Goal: Task Accomplishment & Management: Complete application form

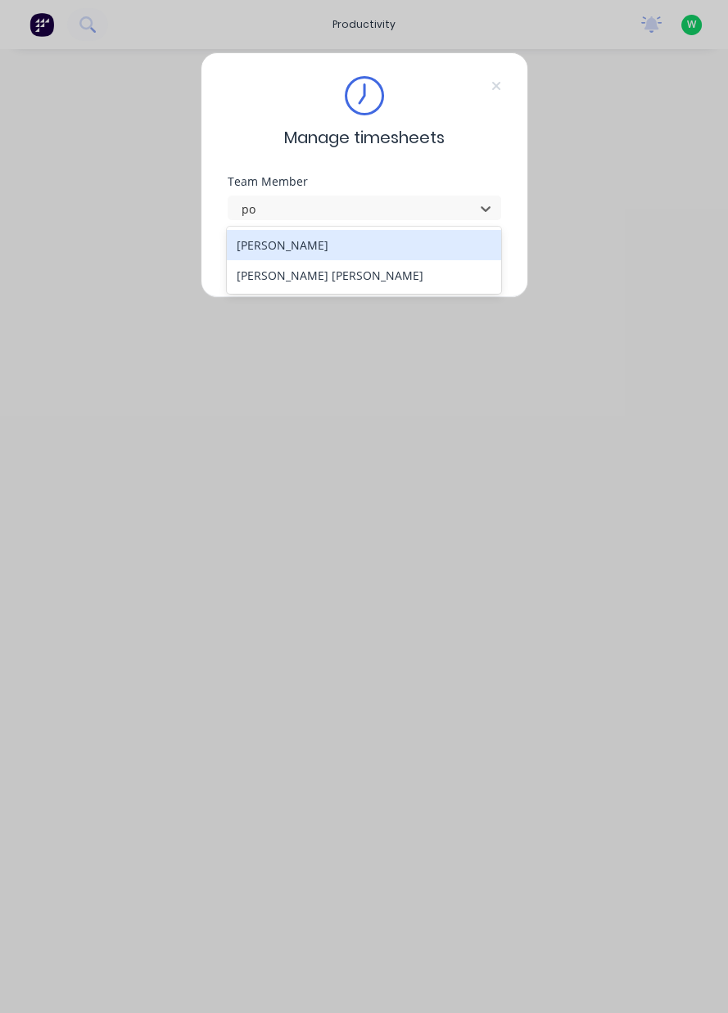
click at [459, 260] on div "Poe Reh" at bounding box center [364, 275] width 274 height 30
type input "po"
click at [417, 255] on div "Craig Trebel" at bounding box center [364, 245] width 274 height 30
type input "cr"
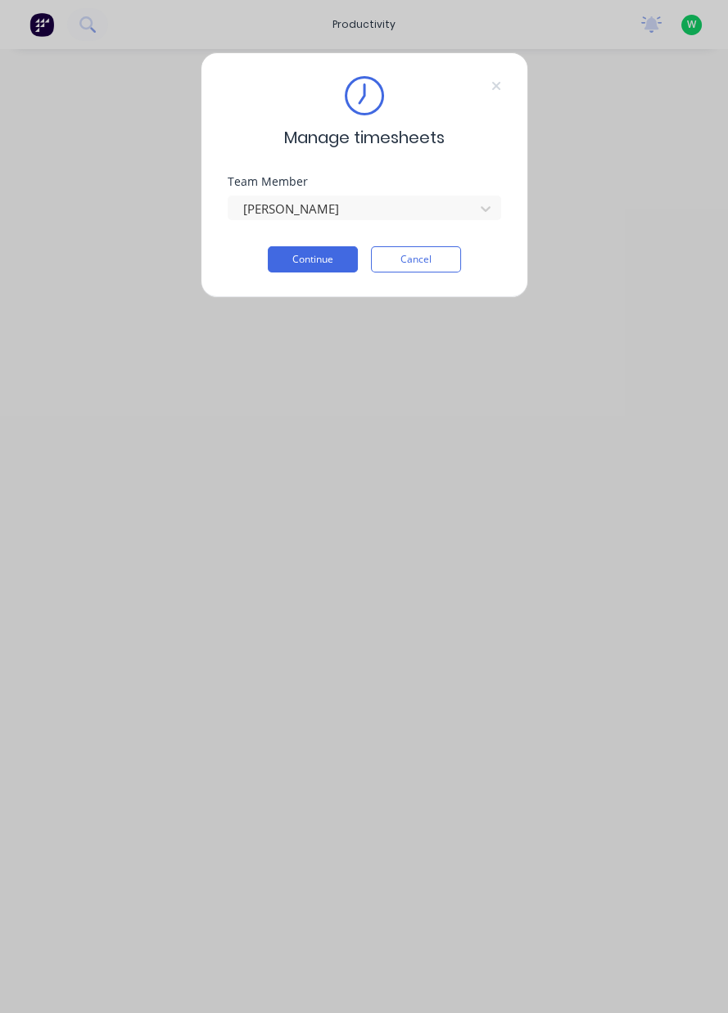
click at [318, 261] on button "Continue" at bounding box center [313, 259] width 90 height 26
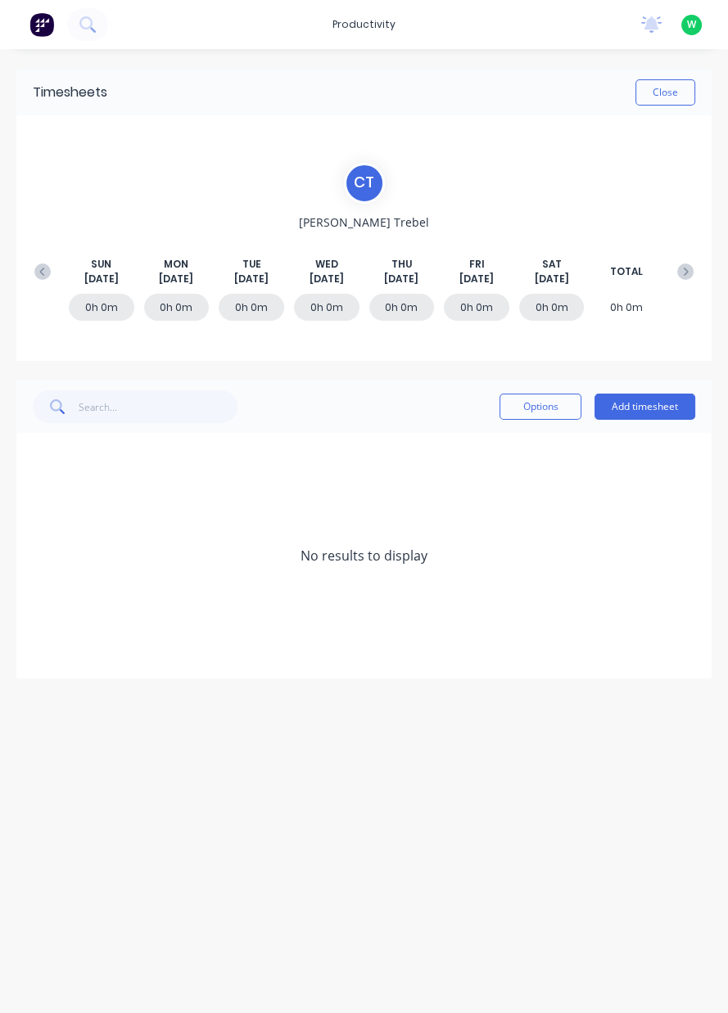
click at [680, 278] on icon at bounding box center [685, 272] width 16 height 16
click at [673, 283] on div "SUN Aug 31st MON Sep 1st TUE Sep 2nd WED Sep 3rd THU Sep 4th FRI Sep 5th SAT Se…" at bounding box center [363, 271] width 675 height 29
click at [680, 273] on icon at bounding box center [685, 272] width 16 height 16
click at [684, 276] on icon at bounding box center [685, 272] width 16 height 16
click at [687, 273] on icon at bounding box center [685, 272] width 16 height 16
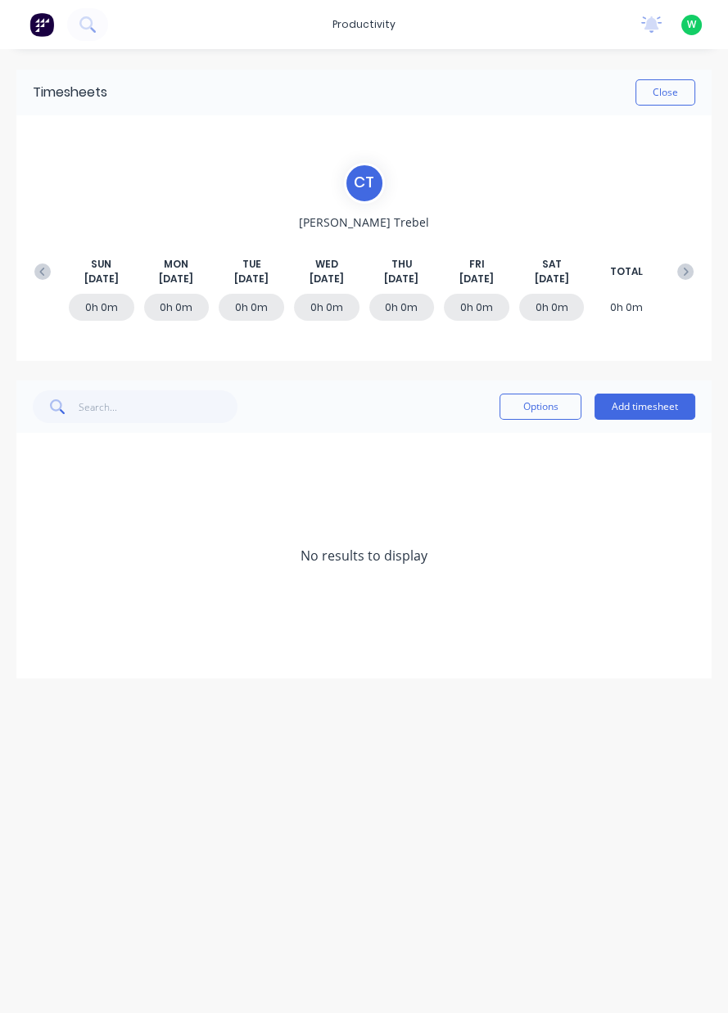
click at [679, 277] on icon at bounding box center [685, 272] width 16 height 16
click at [679, 278] on icon at bounding box center [685, 272] width 16 height 16
click at [676, 282] on button at bounding box center [685, 271] width 33 height 29
click at [675, 281] on button at bounding box center [685, 271] width 33 height 29
click at [680, 283] on button at bounding box center [685, 271] width 33 height 29
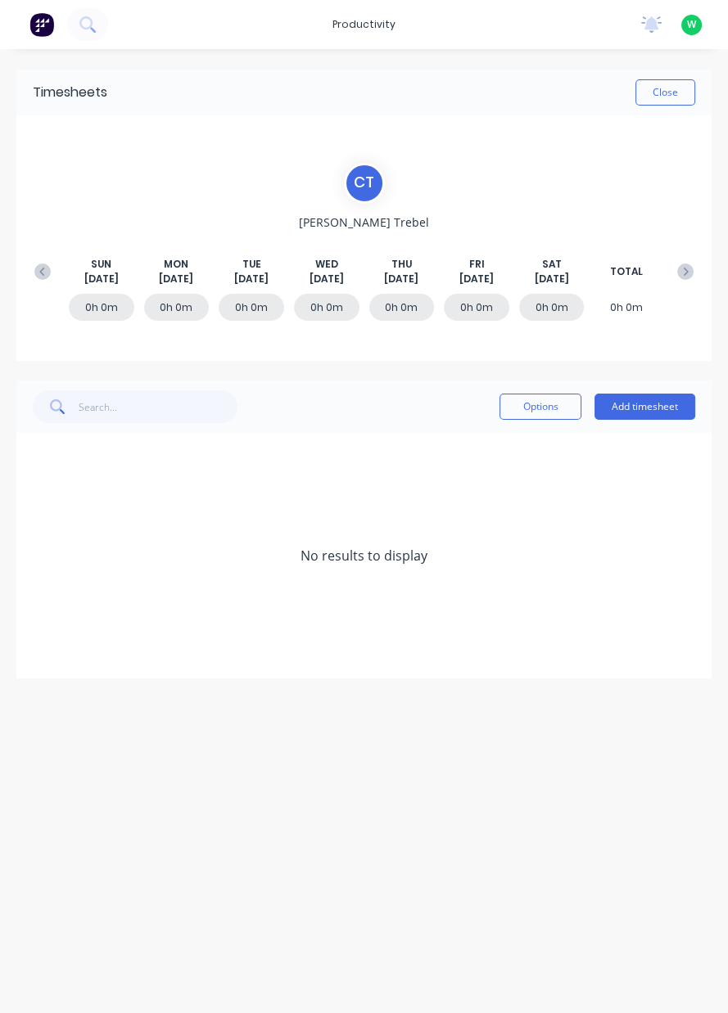
click at [673, 282] on div "SUN Nov 30th MON Dec 1st TUE Dec 2nd WED Dec 3rd THU Dec 4th FRI Dec 5th SAT De…" at bounding box center [363, 271] width 675 height 29
click at [675, 282] on div "SUN Nov 30th MON Dec 1st TUE Dec 2nd WED Dec 3rd THU Dec 4th FRI Dec 5th SAT De…" at bounding box center [363, 271] width 675 height 29
click at [685, 271] on icon at bounding box center [685, 272] width 16 height 16
click at [688, 281] on button at bounding box center [685, 271] width 33 height 29
click at [691, 276] on icon at bounding box center [685, 272] width 16 height 16
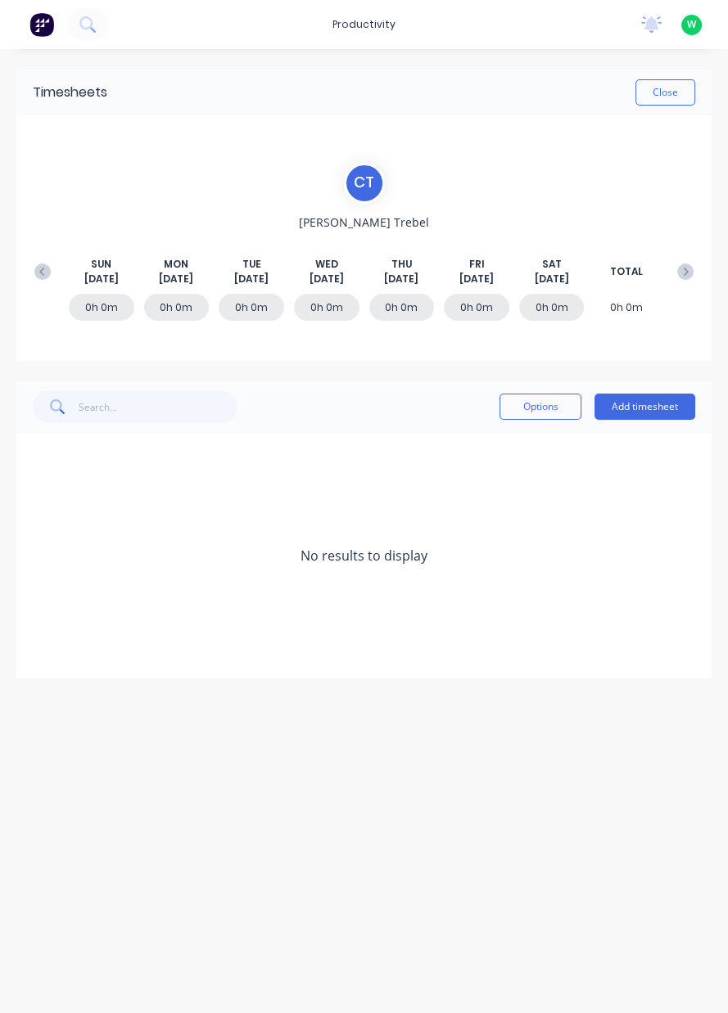
click at [693, 277] on icon at bounding box center [685, 272] width 16 height 16
click at [686, 277] on icon at bounding box center [685, 272] width 16 height 16
click at [685, 273] on icon at bounding box center [685, 272] width 16 height 16
click at [685, 271] on icon at bounding box center [685, 272] width 16 height 16
click at [689, 273] on icon at bounding box center [685, 272] width 16 height 16
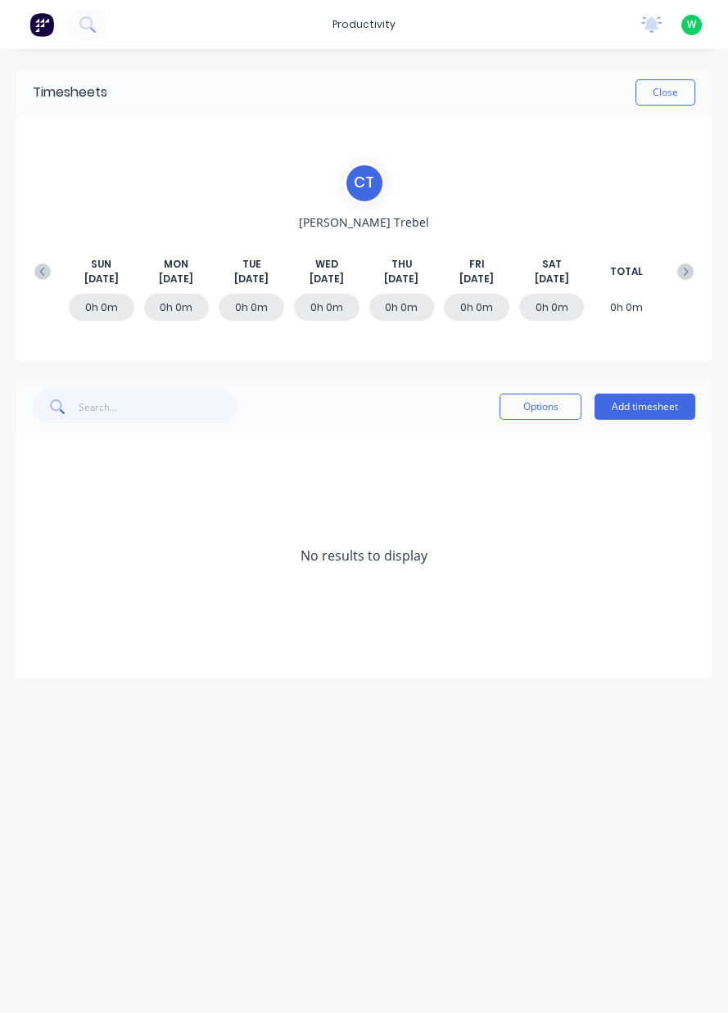
click at [685, 272] on icon at bounding box center [686, 272] width 5 height 8
click at [684, 272] on icon at bounding box center [685, 272] width 16 height 16
click at [684, 273] on icon at bounding box center [686, 272] width 5 height 8
click at [692, 273] on icon at bounding box center [685, 272] width 16 height 16
click at [684, 273] on icon at bounding box center [686, 272] width 5 height 8
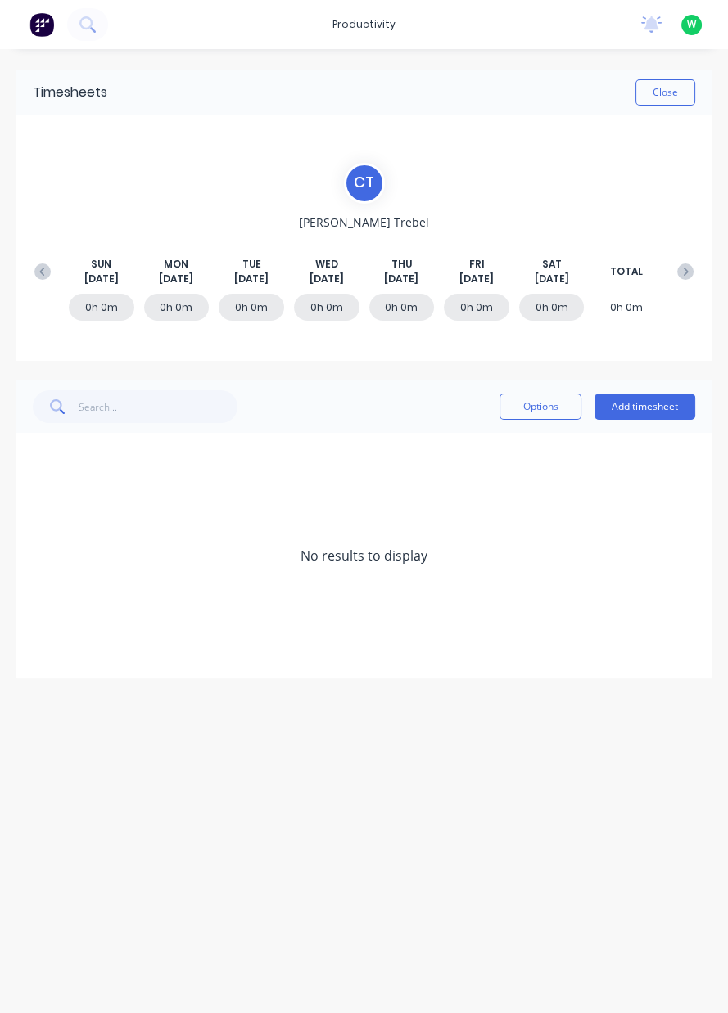
click at [682, 276] on icon at bounding box center [685, 272] width 16 height 16
click at [680, 278] on icon at bounding box center [685, 272] width 16 height 16
click at [670, 276] on button at bounding box center [685, 271] width 33 height 29
click at [672, 272] on button at bounding box center [685, 271] width 33 height 29
click at [678, 281] on button at bounding box center [685, 271] width 33 height 29
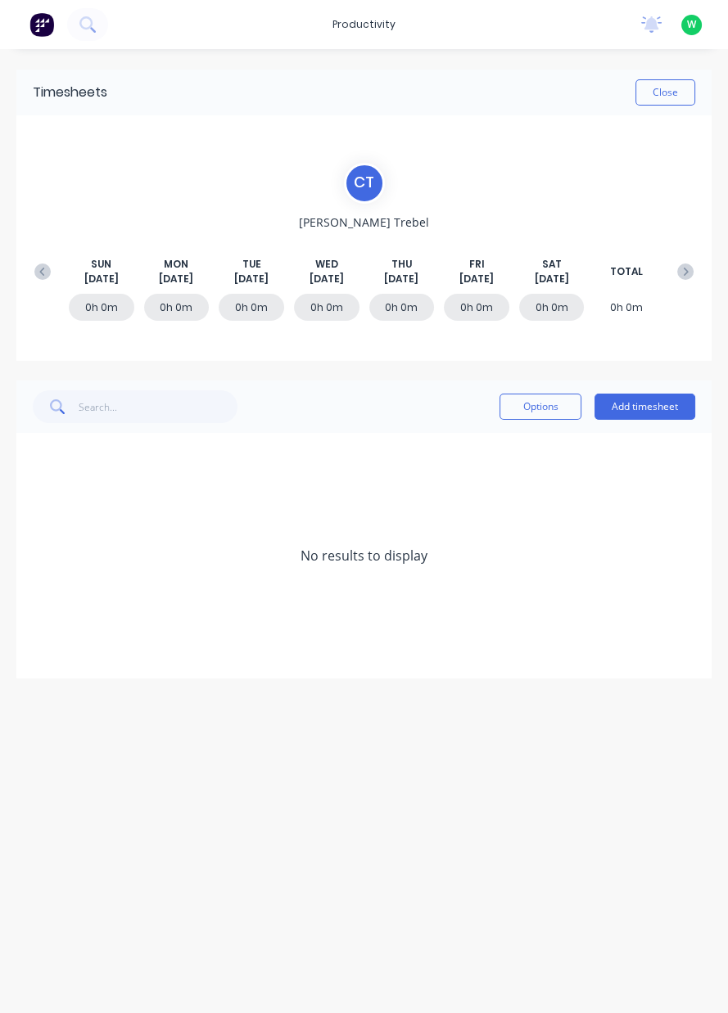
click at [680, 280] on button at bounding box center [685, 271] width 33 height 29
click at [669, 282] on div "SUN Aug 16th MON Aug 17th TUE Aug 18th WED Aug 19th THU Aug 20th FRI Aug 21st S…" at bounding box center [363, 271] width 675 height 29
click at [683, 282] on button at bounding box center [685, 271] width 33 height 29
click at [682, 280] on button at bounding box center [685, 271] width 33 height 29
click at [679, 282] on button at bounding box center [685, 271] width 33 height 29
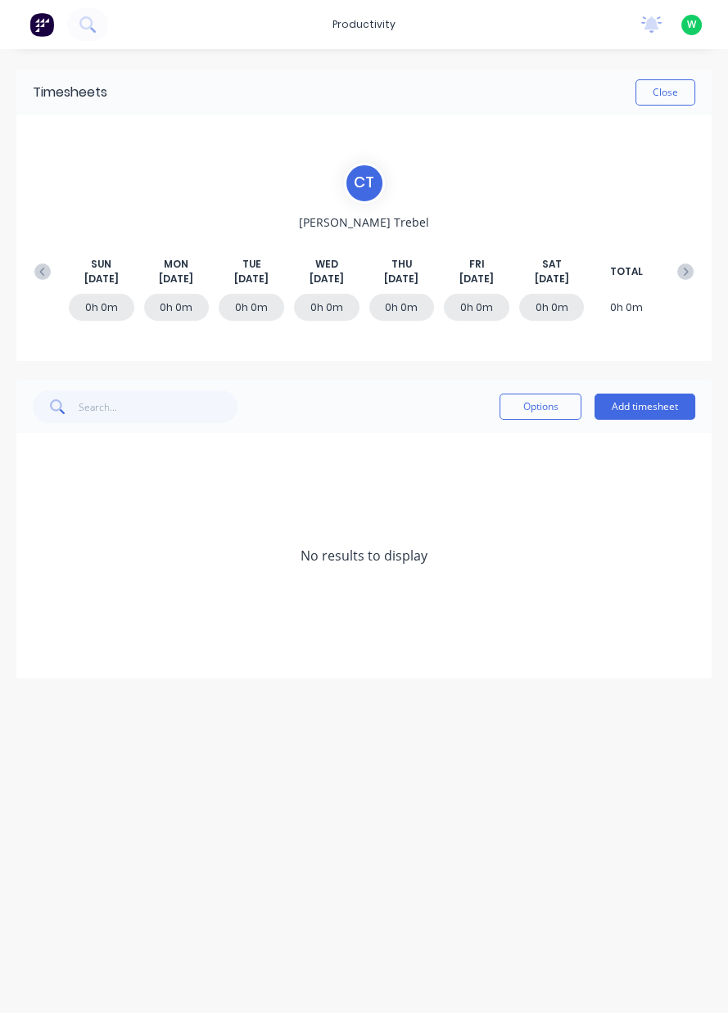
click at [686, 280] on button at bounding box center [685, 271] width 33 height 29
click at [683, 274] on icon at bounding box center [685, 272] width 16 height 16
click at [688, 281] on button at bounding box center [685, 271] width 33 height 29
click at [687, 280] on button at bounding box center [685, 271] width 33 height 29
click at [694, 277] on button at bounding box center [685, 271] width 33 height 29
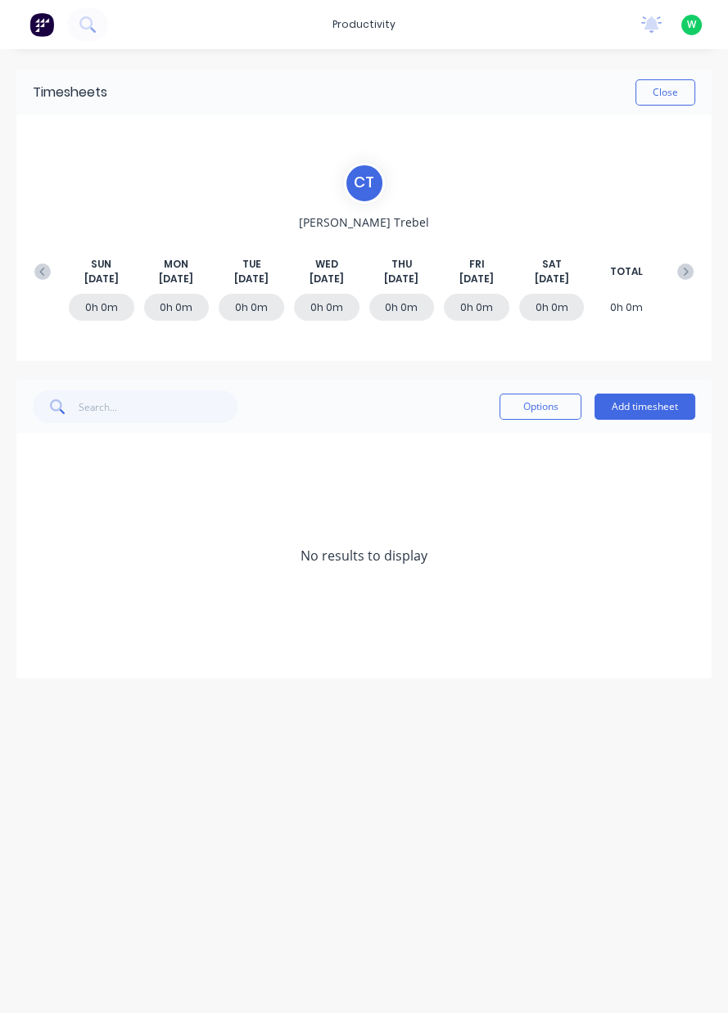
click at [680, 278] on icon at bounding box center [685, 272] width 16 height 16
click at [685, 282] on button at bounding box center [685, 271] width 33 height 29
click at [692, 287] on div "0h 0m 0h 0m 0h 0m 0h 0m 0h 0m 0h 0m 0h 0m 0h 0m" at bounding box center [363, 311] width 675 height 49
click at [51, 281] on button at bounding box center [42, 271] width 33 height 29
click at [676, 287] on div "0h 0m 0h 0m 0h 0m 0h 0m 0h 0m 0h 0m 0h 0m 0h 0m" at bounding box center [363, 311] width 675 height 49
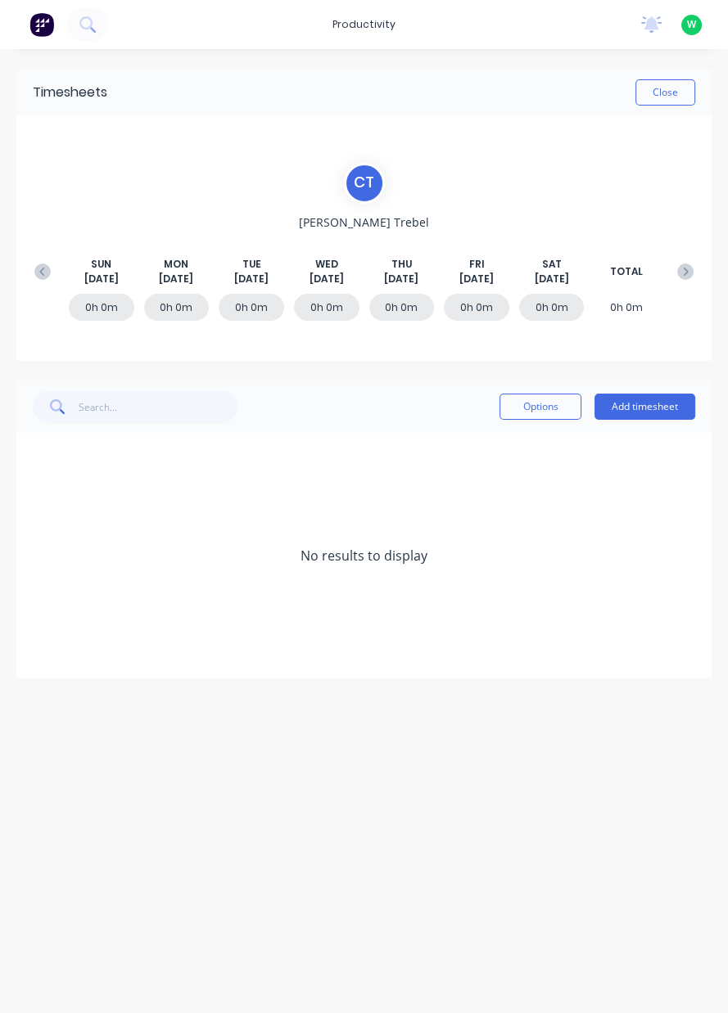
click at [684, 272] on icon at bounding box center [685, 272] width 16 height 16
click at [679, 282] on button at bounding box center [685, 271] width 33 height 29
click at [681, 278] on icon at bounding box center [685, 272] width 16 height 16
click at [684, 276] on icon at bounding box center [685, 272] width 16 height 16
click at [687, 279] on button at bounding box center [685, 271] width 33 height 29
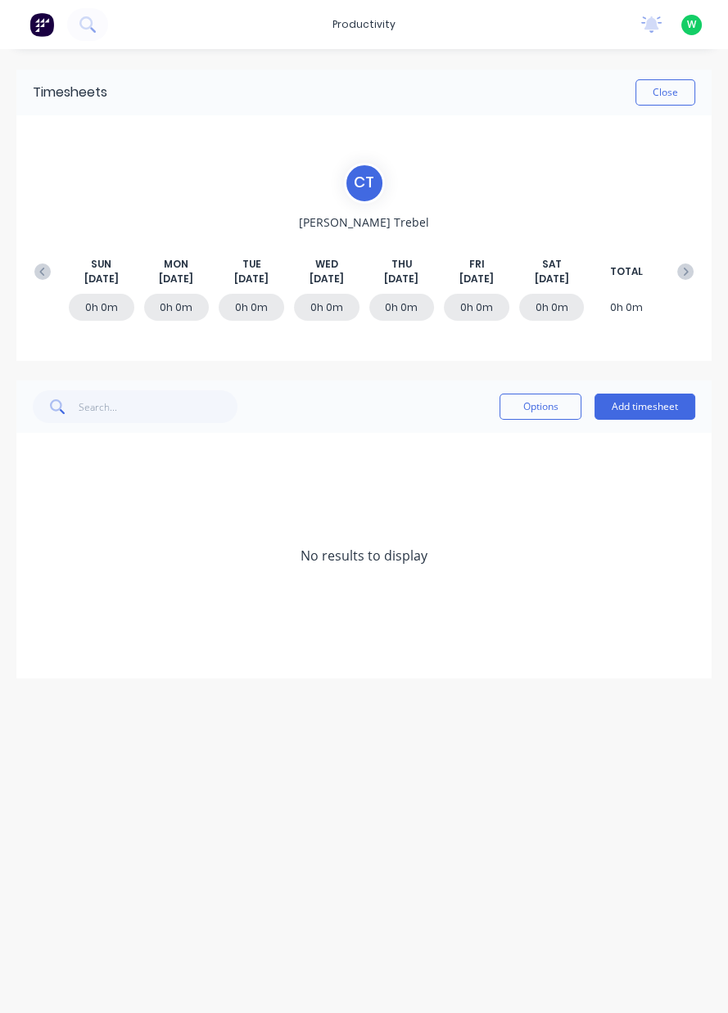
click at [687, 280] on button at bounding box center [685, 271] width 33 height 29
click at [688, 282] on button at bounding box center [685, 271] width 33 height 29
click at [687, 281] on button at bounding box center [685, 271] width 33 height 29
click at [689, 280] on button at bounding box center [685, 271] width 33 height 29
click at [685, 282] on button at bounding box center [685, 271] width 33 height 29
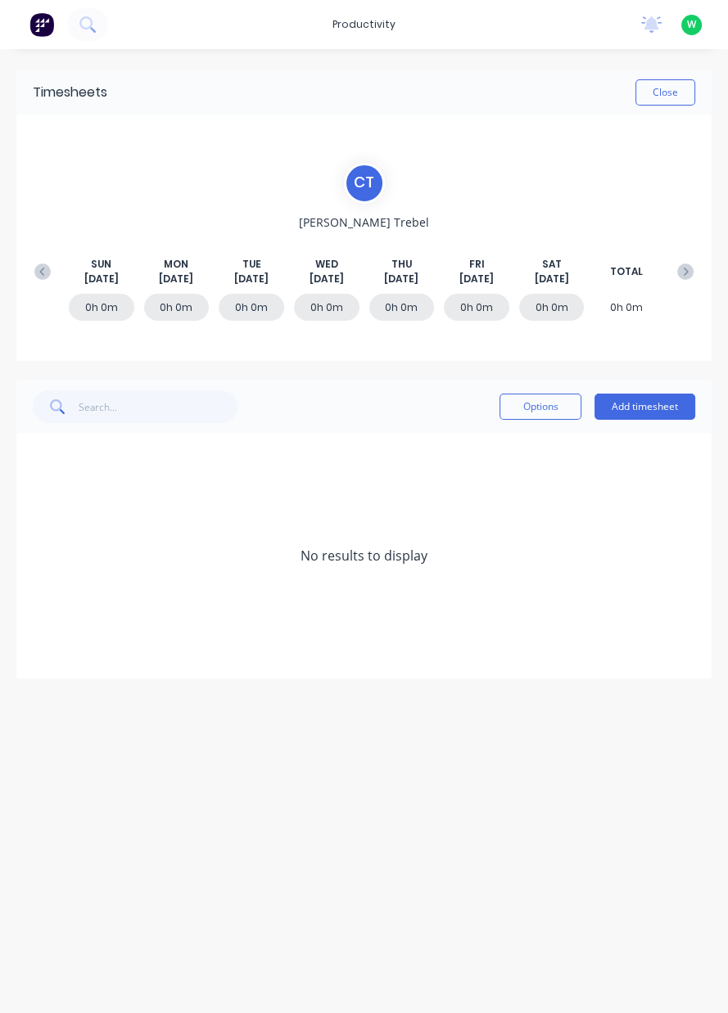
click at [685, 282] on button at bounding box center [685, 271] width 33 height 29
click at [686, 283] on button at bounding box center [685, 271] width 33 height 29
click at [684, 282] on button at bounding box center [685, 271] width 33 height 29
click at [681, 282] on button at bounding box center [685, 271] width 33 height 29
click at [678, 281] on button at bounding box center [685, 271] width 33 height 29
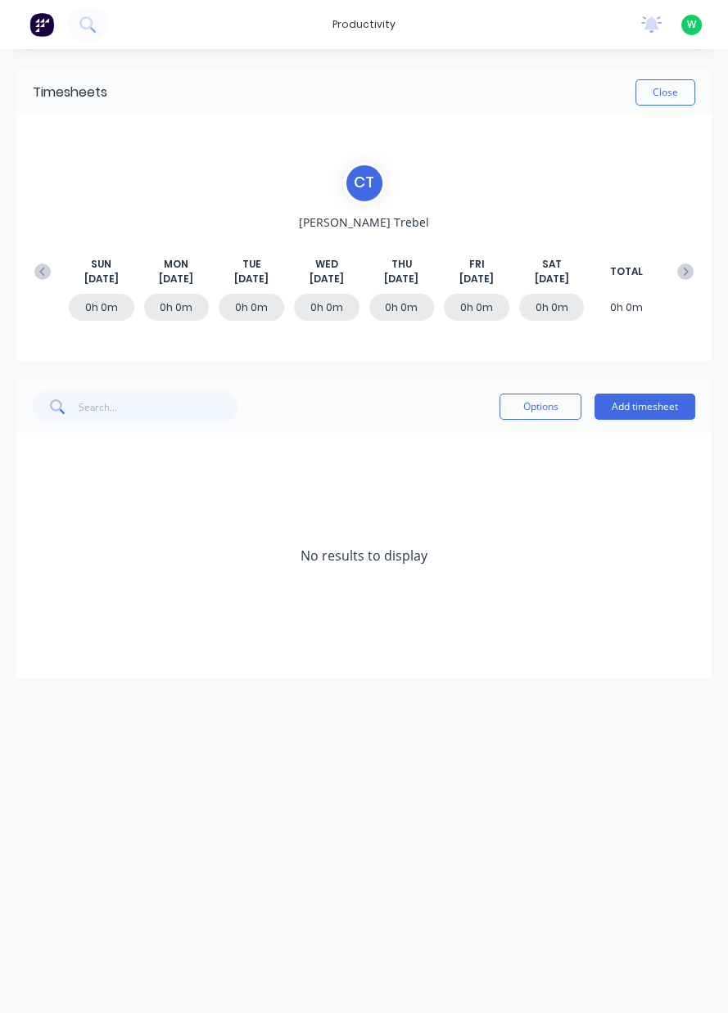
click at [677, 282] on button at bounding box center [685, 271] width 33 height 29
click at [677, 281] on button at bounding box center [685, 271] width 33 height 29
click at [675, 282] on button at bounding box center [685, 271] width 33 height 29
click at [673, 287] on div "0h 0m 0h 0m 0h 0m 0h 0m 0h 0m 0h 0m 0h 0m 0h 0m" at bounding box center [363, 311] width 675 height 49
click at [33, 284] on div "SUN Jun 13th MON Jun 14th TUE Jun 15th WED Jun 16th THU Jun 17th FRI Jun 18th S…" at bounding box center [363, 271] width 675 height 29
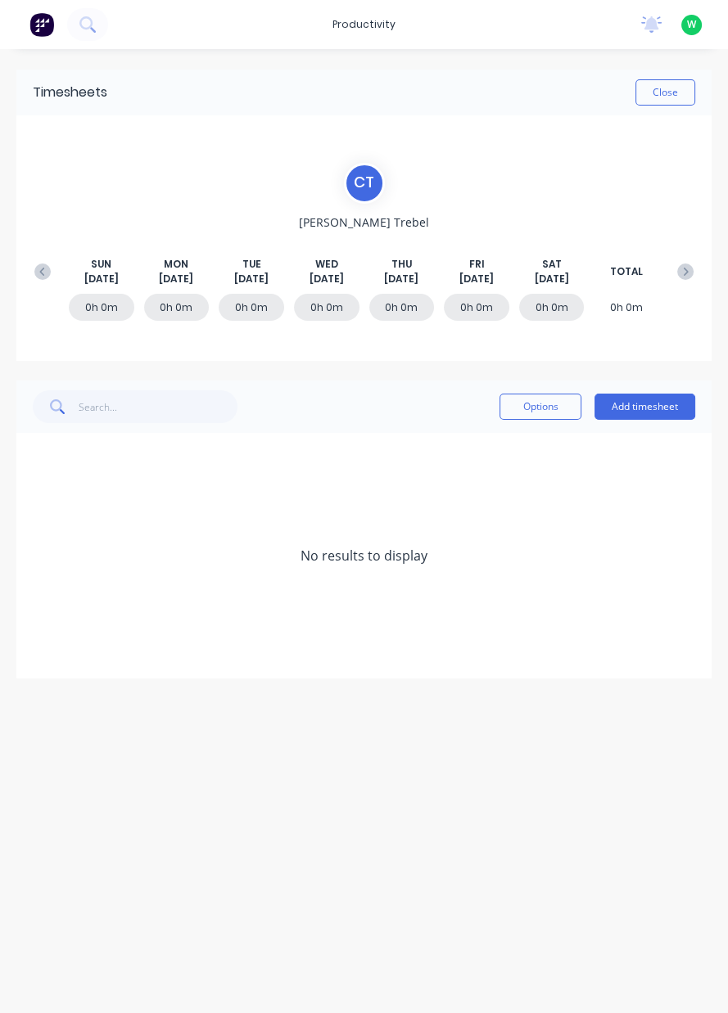
click at [30, 283] on div "SUN Jun 13th MON Jun 14th TUE Jun 15th WED Jun 16th THU Jun 17th FRI Jun 18th S…" at bounding box center [363, 271] width 675 height 29
click at [25, 296] on div "C T Craig Trebel SUN Jun 13th MON Jun 14th TUE Jun 15th WED Jun 16th THU Jun 17…" at bounding box center [363, 238] width 695 height 246
click at [27, 295] on div at bounding box center [42, 311] width 33 height 34
click at [33, 285] on div "SUN Jun 13th MON Jun 14th TUE Jun 15th WED Jun 16th THU Jun 17th FRI Jun 18th S…" at bounding box center [363, 271] width 675 height 29
click at [29, 282] on div "SUN Jun 13th MON Jun 14th TUE Jun 15th WED Jun 16th THU Jun 17th FRI Jun 18th S…" at bounding box center [363, 271] width 675 height 29
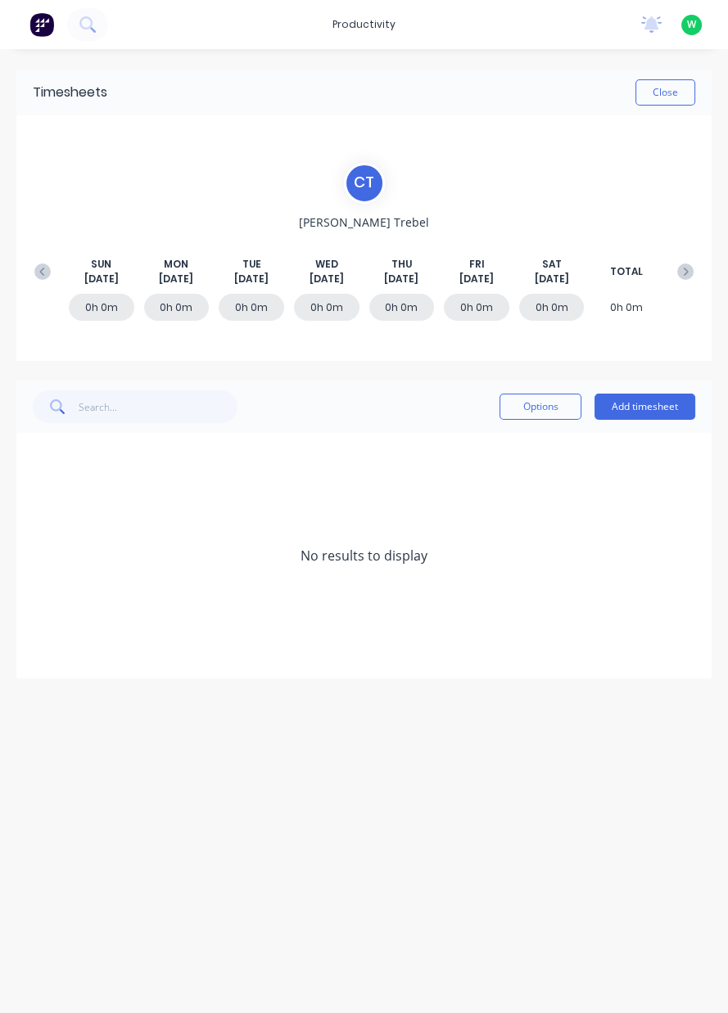
click at [37, 276] on icon at bounding box center [42, 272] width 16 height 16
click at [37, 272] on icon at bounding box center [42, 272] width 16 height 16
click at [37, 266] on icon at bounding box center [42, 272] width 16 height 16
click at [37, 269] on icon at bounding box center [42, 272] width 16 height 16
click at [35, 278] on icon at bounding box center [42, 272] width 16 height 16
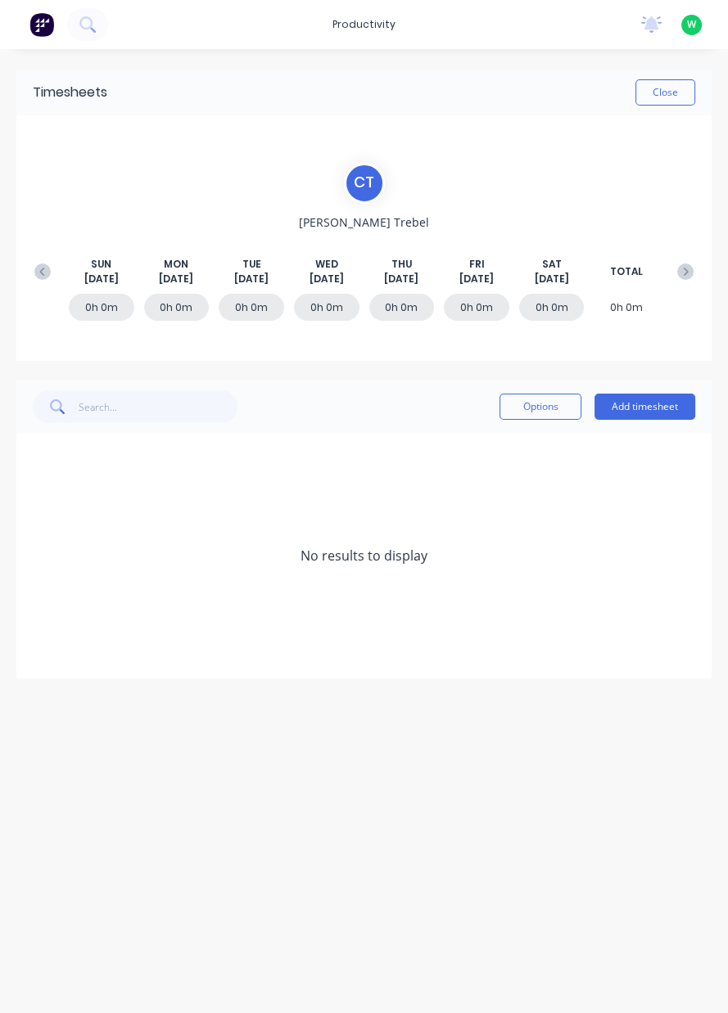
click at [33, 270] on button at bounding box center [42, 271] width 33 height 29
click at [33, 275] on button at bounding box center [42, 271] width 33 height 29
click at [34, 275] on icon at bounding box center [42, 272] width 16 height 16
click at [30, 282] on div "SUN Mar 14th MON Mar 15th TUE Mar 16th WED Mar 17th THU Mar 18th FRI Mar 19th S…" at bounding box center [363, 271] width 675 height 29
click at [30, 276] on button at bounding box center [42, 271] width 33 height 29
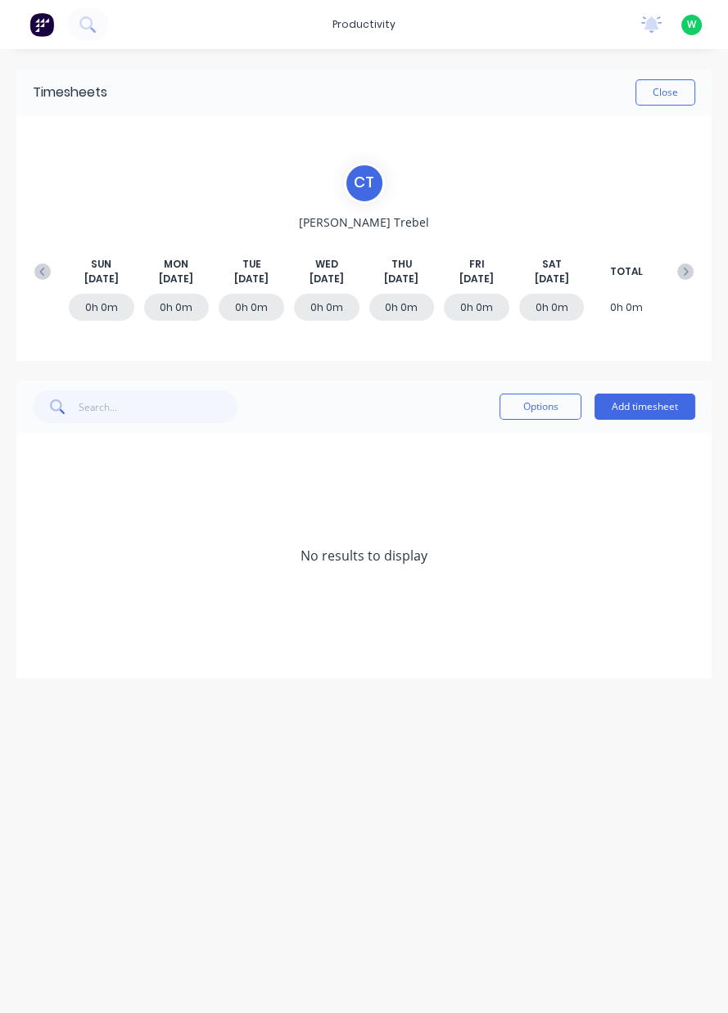
click at [34, 271] on icon at bounding box center [42, 272] width 16 height 16
click at [33, 272] on button at bounding box center [42, 271] width 33 height 29
click at [29, 276] on button at bounding box center [42, 271] width 33 height 29
click at [30, 275] on button at bounding box center [42, 271] width 33 height 29
click at [36, 272] on icon at bounding box center [42, 272] width 16 height 16
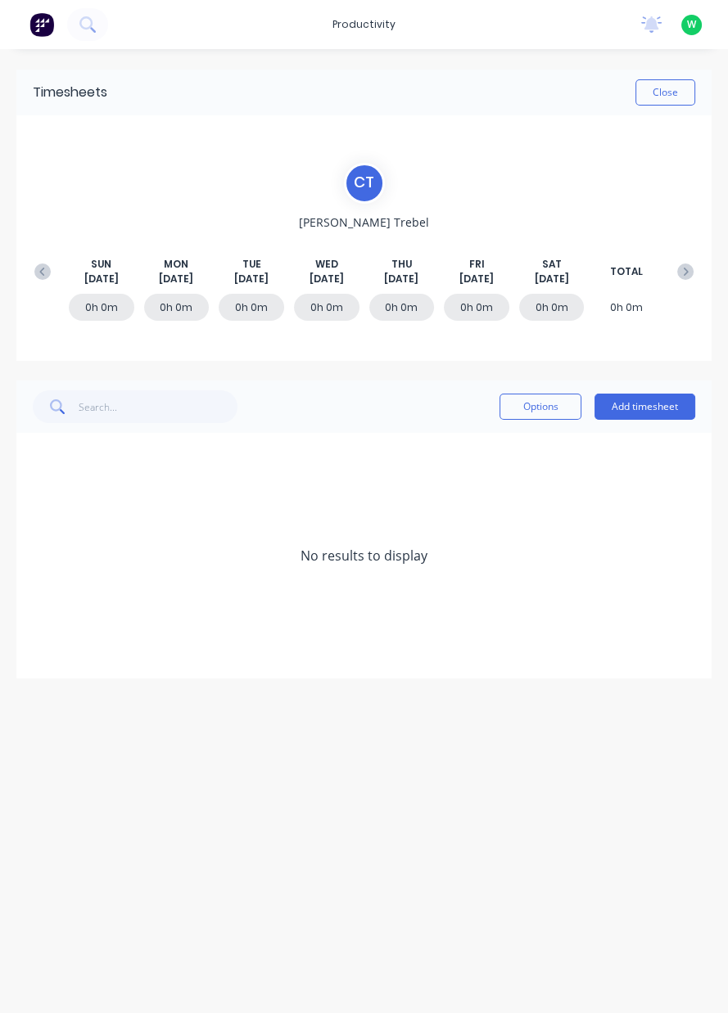
click at [38, 271] on icon at bounding box center [42, 272] width 16 height 16
click at [691, 276] on icon at bounding box center [685, 272] width 16 height 16
click at [689, 270] on icon at bounding box center [685, 272] width 16 height 16
click at [26, 276] on div "SUN Dec 13th MON Dec 14th TUE Dec 15th WED Dec 16th THU Dec 17th FRI Dec 18th S…" at bounding box center [363, 271] width 675 height 29
click at [30, 280] on button at bounding box center [42, 271] width 33 height 29
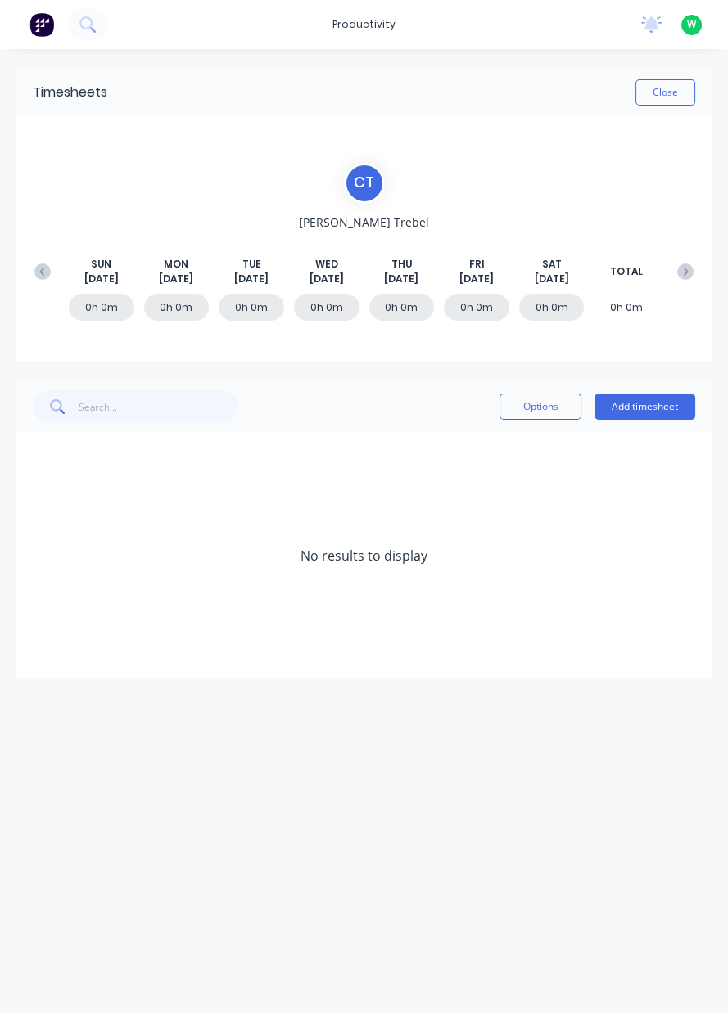
click at [32, 275] on button at bounding box center [42, 271] width 33 height 29
click at [32, 282] on button at bounding box center [42, 271] width 33 height 29
click at [30, 282] on div "SUN Nov 15th MON Nov 16th TUE Nov 17th WED Nov 18th THU Nov 19th FRI Nov 20th S…" at bounding box center [363, 271] width 675 height 29
click at [35, 287] on div "0h 0m 0h 0m 0h 0m 0h 0m 0h 0m 0h 0m 0h 0m 0h 0m" at bounding box center [363, 311] width 675 height 49
click at [45, 276] on icon at bounding box center [42, 272] width 16 height 16
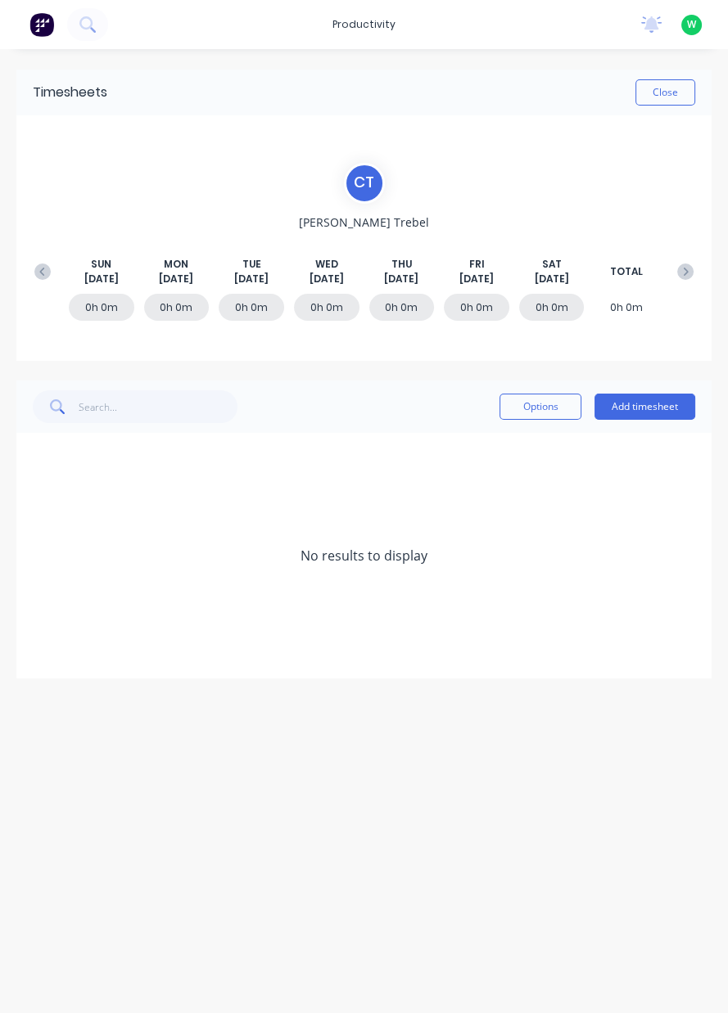
click at [47, 273] on icon at bounding box center [42, 272] width 16 height 16
click at [48, 278] on icon at bounding box center [42, 272] width 16 height 16
click at [53, 275] on button at bounding box center [42, 271] width 33 height 29
click at [52, 280] on button at bounding box center [42, 271] width 33 height 29
click at [51, 274] on button at bounding box center [42, 271] width 33 height 29
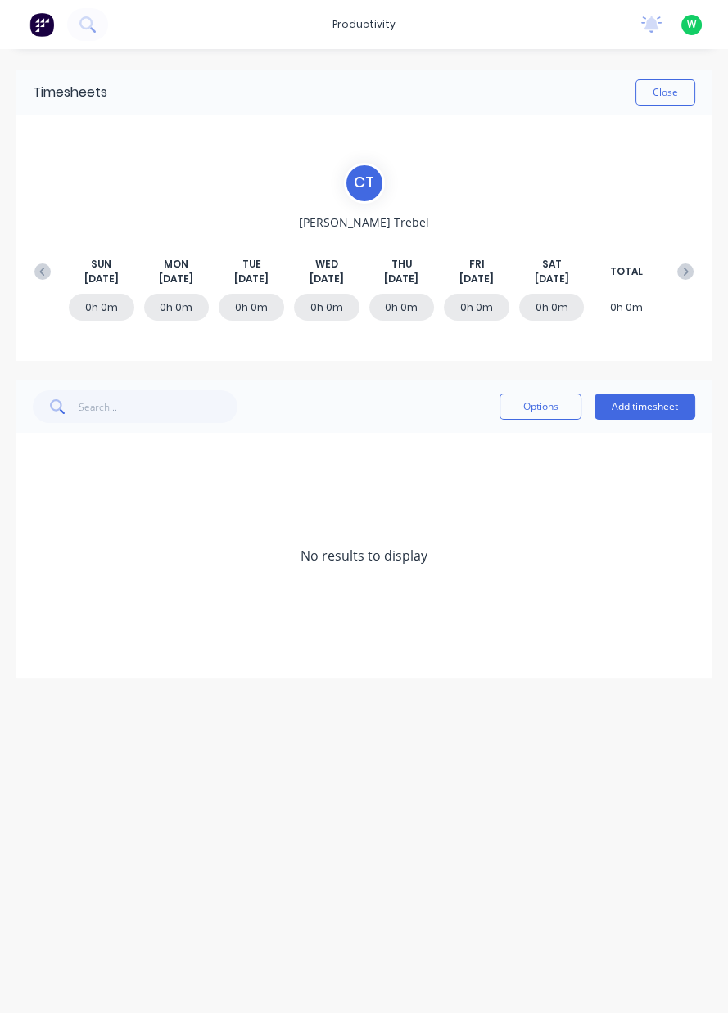
click at [42, 271] on icon at bounding box center [42, 272] width 16 height 16
click at [40, 271] on icon at bounding box center [41, 271] width 5 height 8
click at [44, 269] on icon at bounding box center [42, 272] width 16 height 16
click at [49, 266] on icon at bounding box center [42, 272] width 16 height 16
click at [42, 273] on icon at bounding box center [41, 271] width 5 height 8
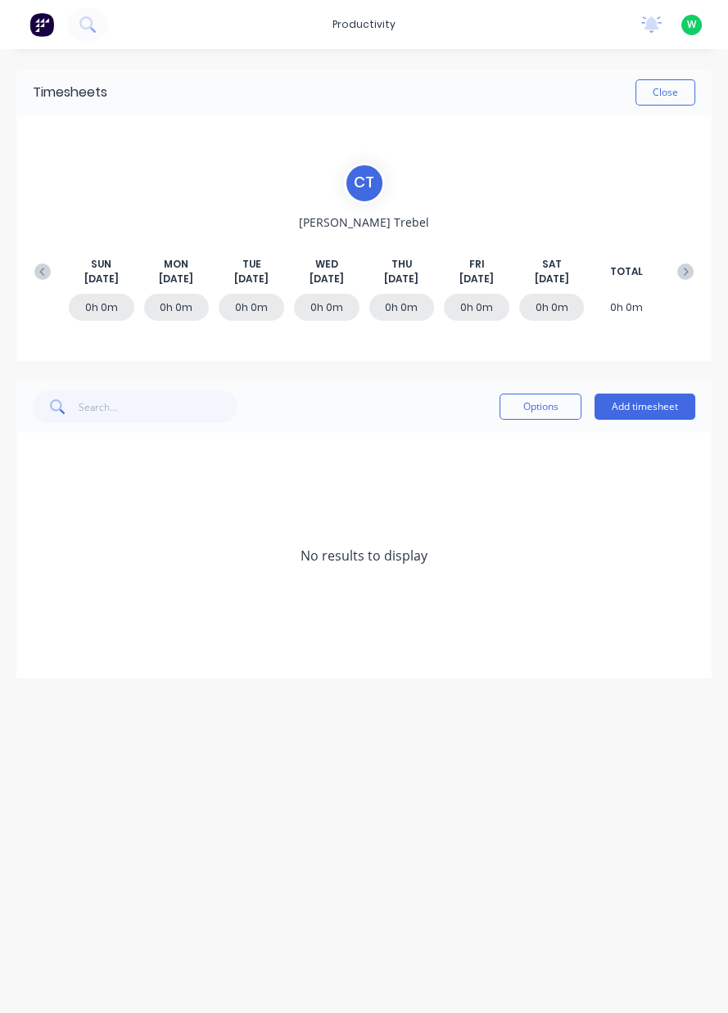
click at [43, 276] on icon at bounding box center [42, 272] width 16 height 16
click at [45, 272] on icon at bounding box center [42, 272] width 16 height 16
click at [49, 271] on icon at bounding box center [42, 272] width 16 height 16
click at [49, 276] on icon at bounding box center [42, 272] width 16 height 16
click at [52, 278] on button at bounding box center [42, 271] width 33 height 29
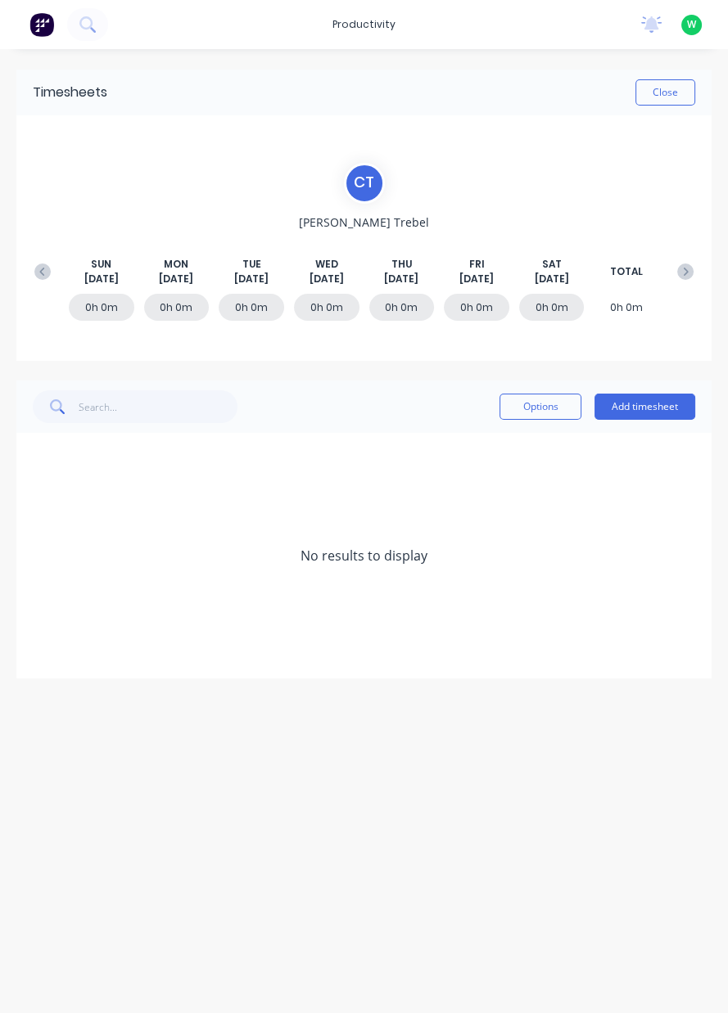
click at [48, 275] on icon at bounding box center [42, 272] width 16 height 16
click at [45, 279] on button at bounding box center [42, 271] width 33 height 29
click at [54, 273] on button at bounding box center [42, 271] width 33 height 29
click at [55, 276] on button at bounding box center [42, 271] width 33 height 29
click at [56, 277] on button at bounding box center [42, 271] width 33 height 29
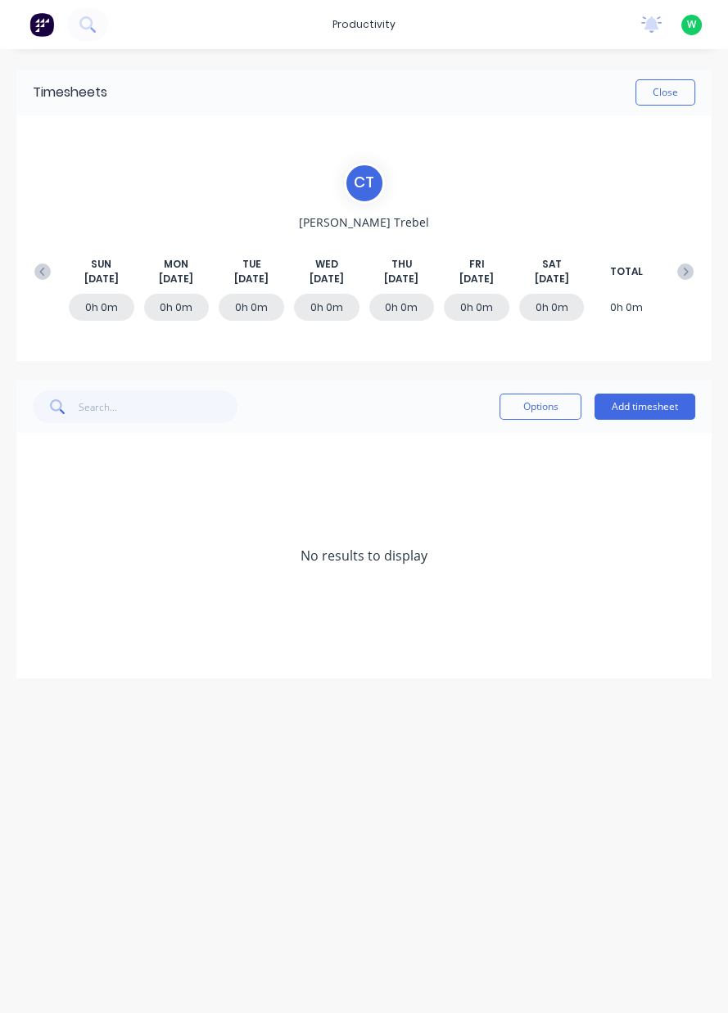
click at [56, 278] on button at bounding box center [42, 271] width 33 height 29
click at [53, 276] on button at bounding box center [42, 271] width 33 height 29
click at [51, 278] on button at bounding box center [42, 271] width 33 height 29
click at [51, 275] on button at bounding box center [42, 271] width 33 height 29
click at [58, 279] on div "SUN Mar 22nd MON Mar 23rd TUE Mar 24th WED Mar 25th THU Mar 26th FRI Mar 27th S…" at bounding box center [363, 271] width 675 height 29
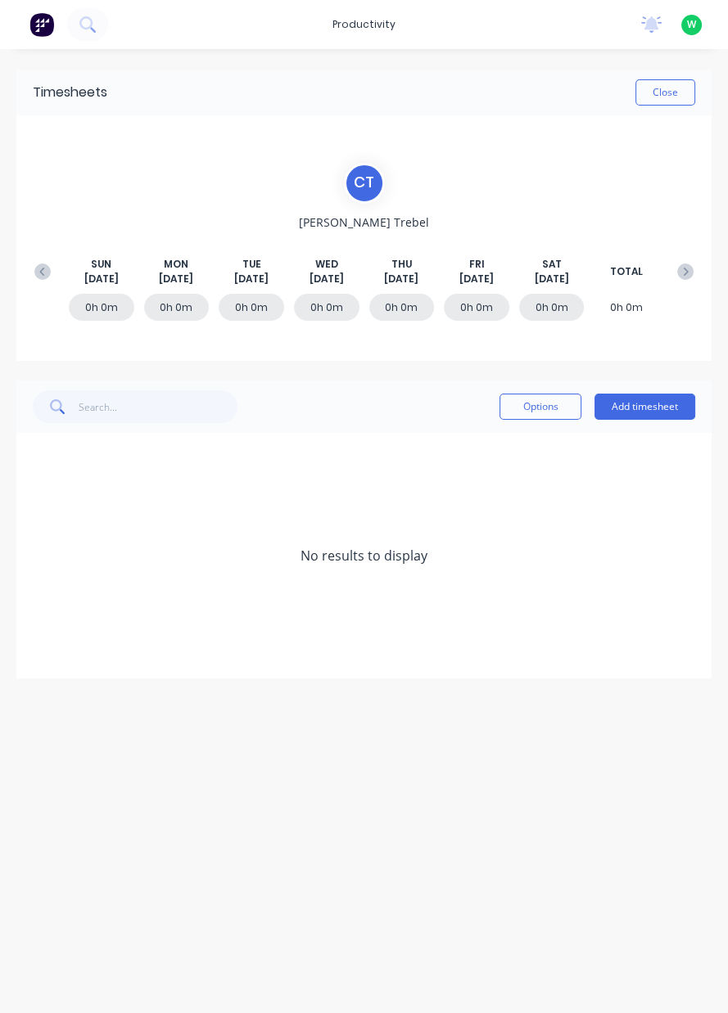
click at [53, 279] on button at bounding box center [42, 271] width 33 height 29
click at [57, 269] on button at bounding box center [42, 271] width 33 height 29
click at [52, 268] on button at bounding box center [42, 271] width 33 height 29
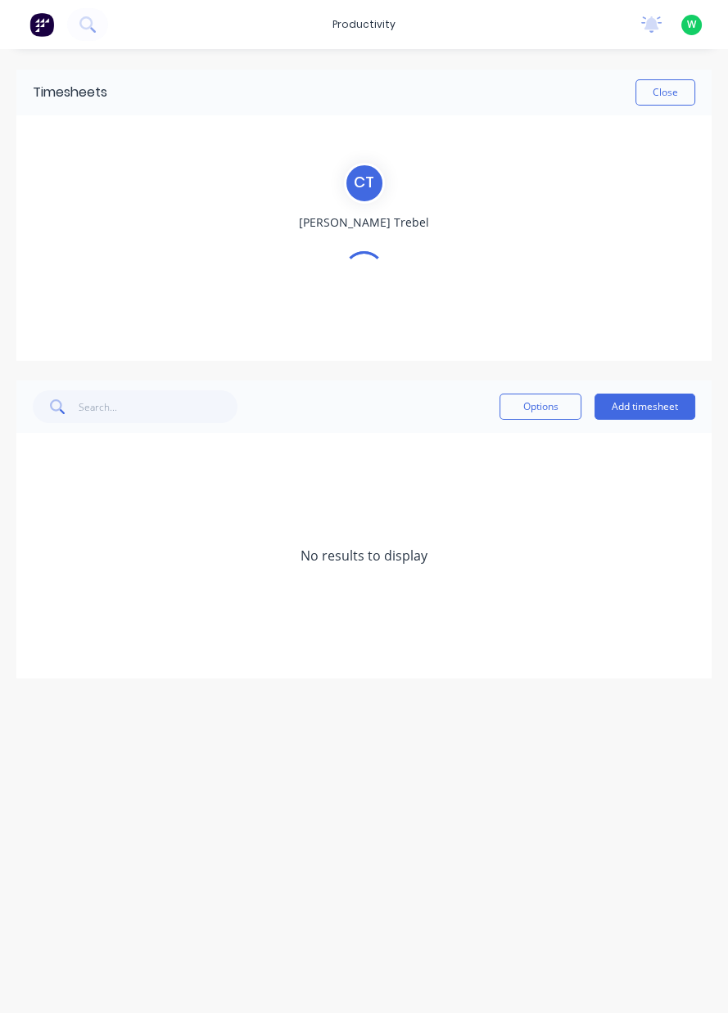
click at [50, 270] on div "C T Craig Trebel" at bounding box center [363, 238] width 675 height 151
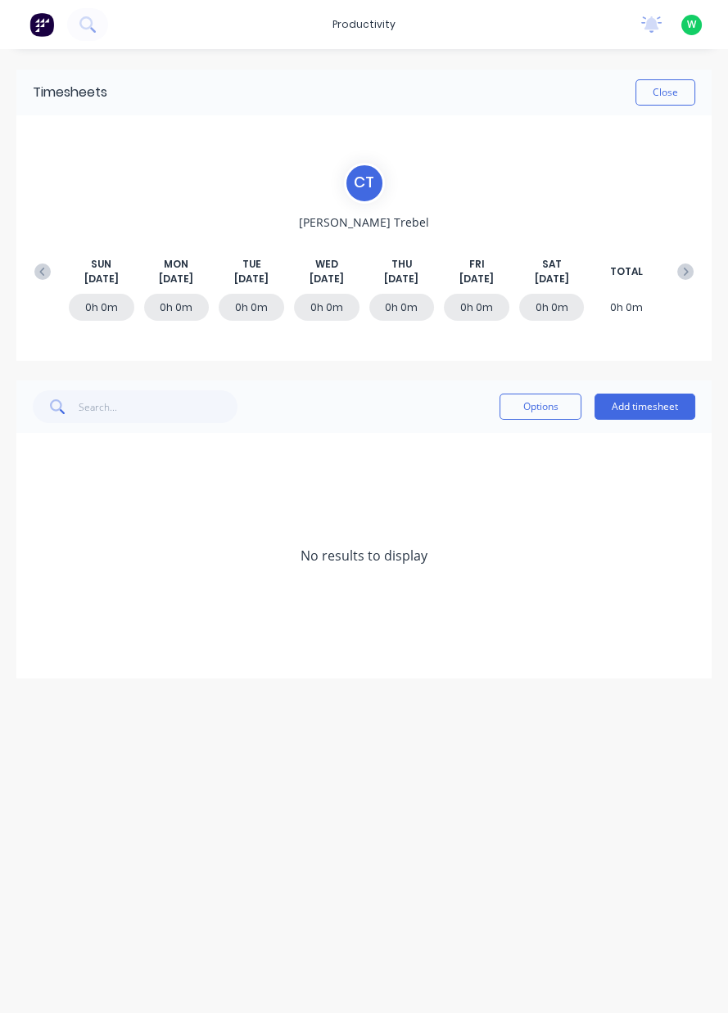
click at [47, 269] on icon at bounding box center [42, 272] width 16 height 16
click at [50, 268] on icon at bounding box center [42, 272] width 16 height 16
click at [56, 264] on button at bounding box center [42, 271] width 33 height 29
click at [58, 264] on div "SUN Jan 25th MON Jan 26th TUE Jan 27th WED Jan 28th THU Jan 29th FRI Jan 30th S…" at bounding box center [363, 271] width 675 height 29
click at [51, 264] on button at bounding box center [42, 271] width 33 height 29
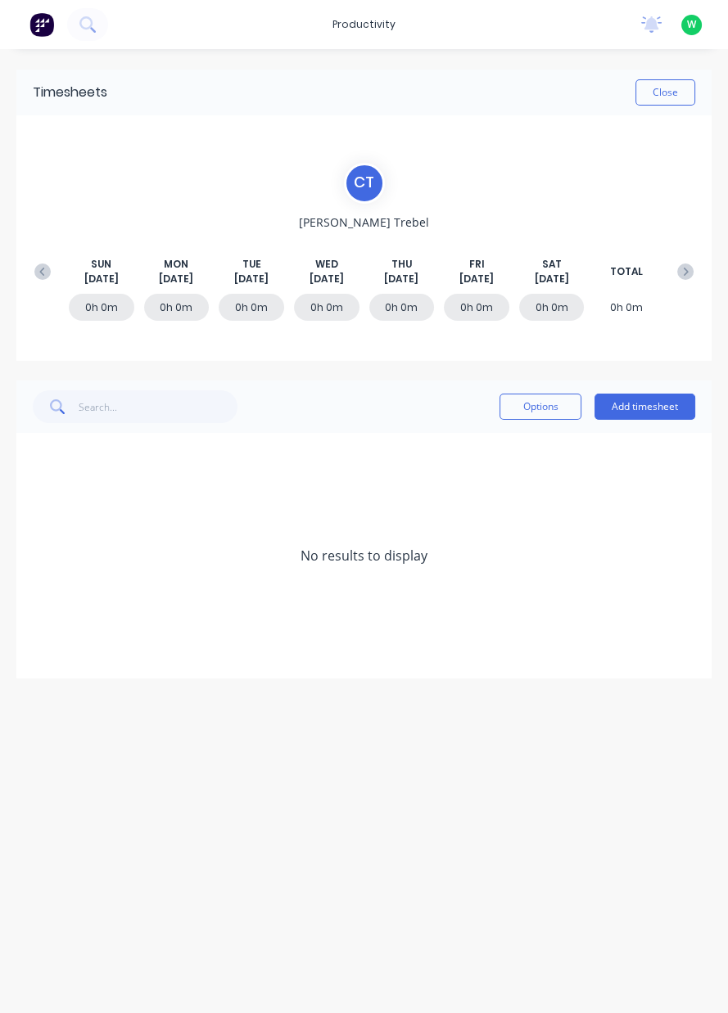
click at [44, 266] on icon at bounding box center [42, 272] width 16 height 16
click at [47, 266] on icon at bounding box center [42, 272] width 16 height 16
click at [44, 264] on icon at bounding box center [42, 272] width 16 height 16
click at [52, 262] on button at bounding box center [42, 271] width 33 height 29
click at [48, 260] on button at bounding box center [42, 271] width 33 height 29
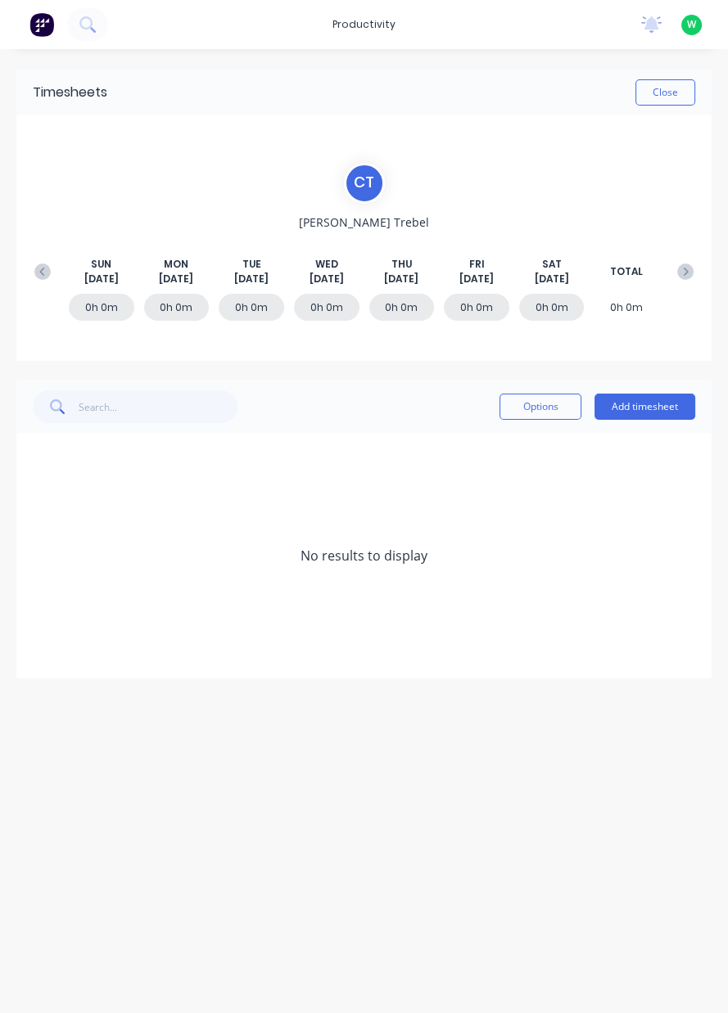
click at [53, 262] on button at bounding box center [42, 271] width 33 height 29
click at [684, 280] on button at bounding box center [685, 271] width 33 height 29
click at [687, 273] on icon at bounding box center [685, 272] width 16 height 16
click at [57, 280] on div "SUN Dec 14th MON Dec 15th TUE Dec 16th WED Dec 17th THU Dec 18th FRI Dec 19th S…" at bounding box center [363, 271] width 675 height 29
click at [48, 281] on button at bounding box center [42, 271] width 33 height 29
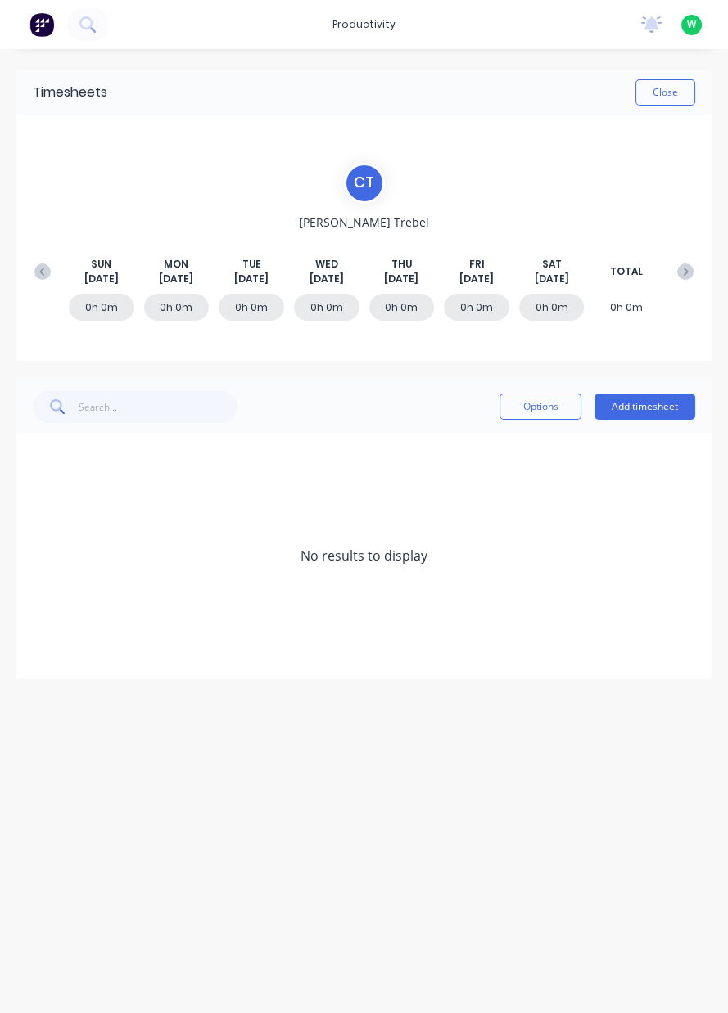
click at [39, 297] on div at bounding box center [42, 311] width 33 height 34
click at [38, 282] on button at bounding box center [42, 271] width 33 height 29
click at [34, 285] on div "C T Craig Trebel SUN Nov 30th MON Dec 1st TUE Dec 2nd WED Dec 3rd THU Dec 4th F…" at bounding box center [363, 238] width 675 height 151
click at [33, 284] on div "SUN Nov 23rd MON Nov 24th TUE Nov 25th WED Nov 26th THU Nov 27th FRI Nov 28th S…" at bounding box center [363, 271] width 675 height 29
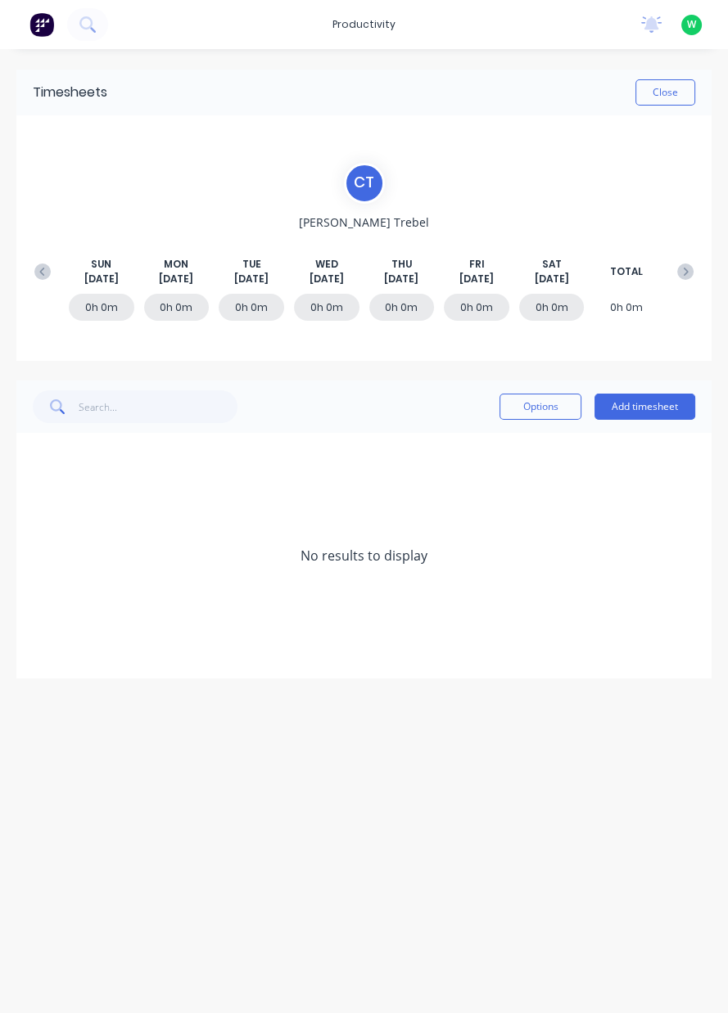
click at [33, 283] on div "SUN Nov 23rd MON Nov 24th TUE Nov 25th WED Nov 26th THU Nov 27th FRI Nov 28th S…" at bounding box center [363, 271] width 675 height 29
click at [33, 282] on button at bounding box center [42, 271] width 33 height 29
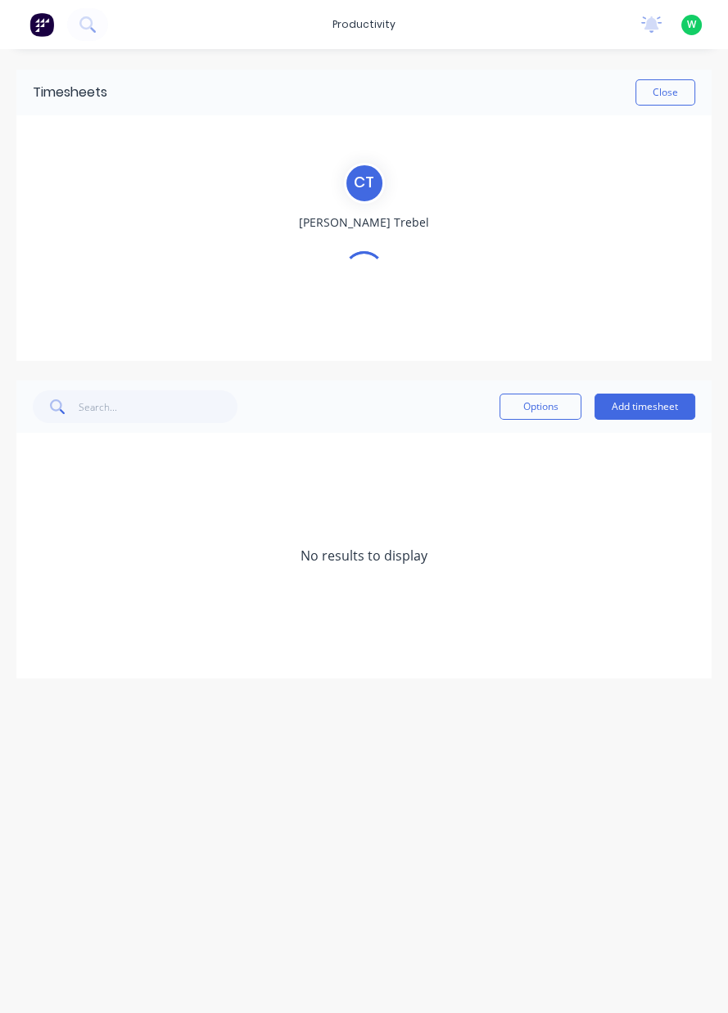
click at [43, 278] on div "C T Craig Trebel" at bounding box center [363, 238] width 675 height 151
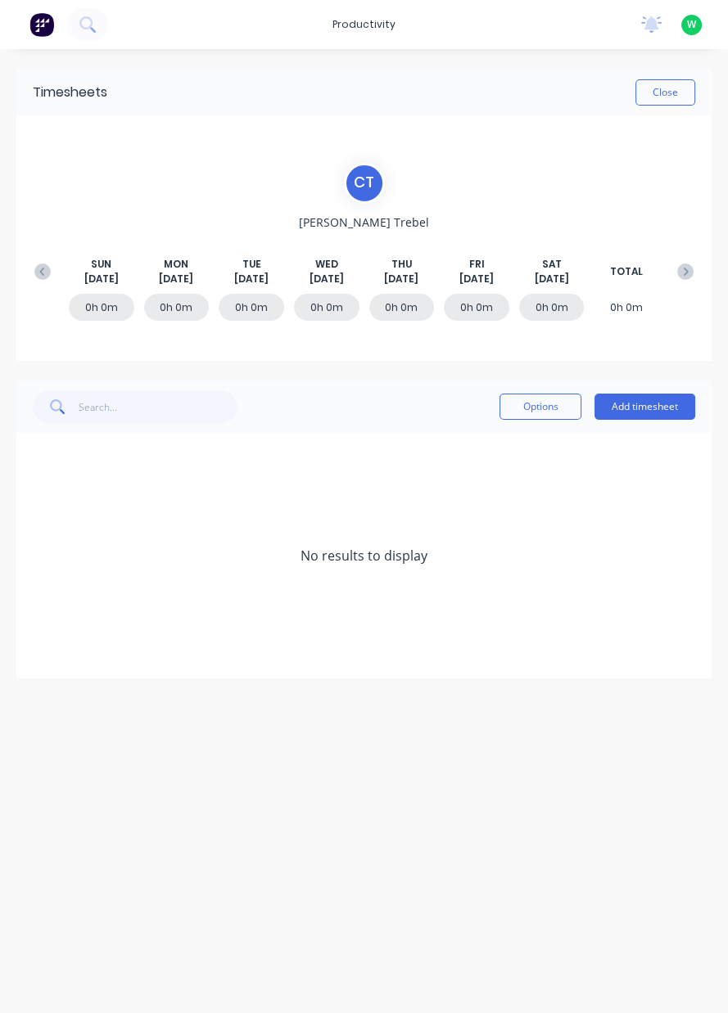
click at [45, 280] on button at bounding box center [42, 271] width 33 height 29
click at [47, 276] on icon at bounding box center [42, 272] width 16 height 16
click at [45, 268] on icon at bounding box center [42, 272] width 16 height 16
click at [43, 271] on icon at bounding box center [42, 272] width 16 height 16
click at [46, 272] on icon at bounding box center [42, 272] width 16 height 16
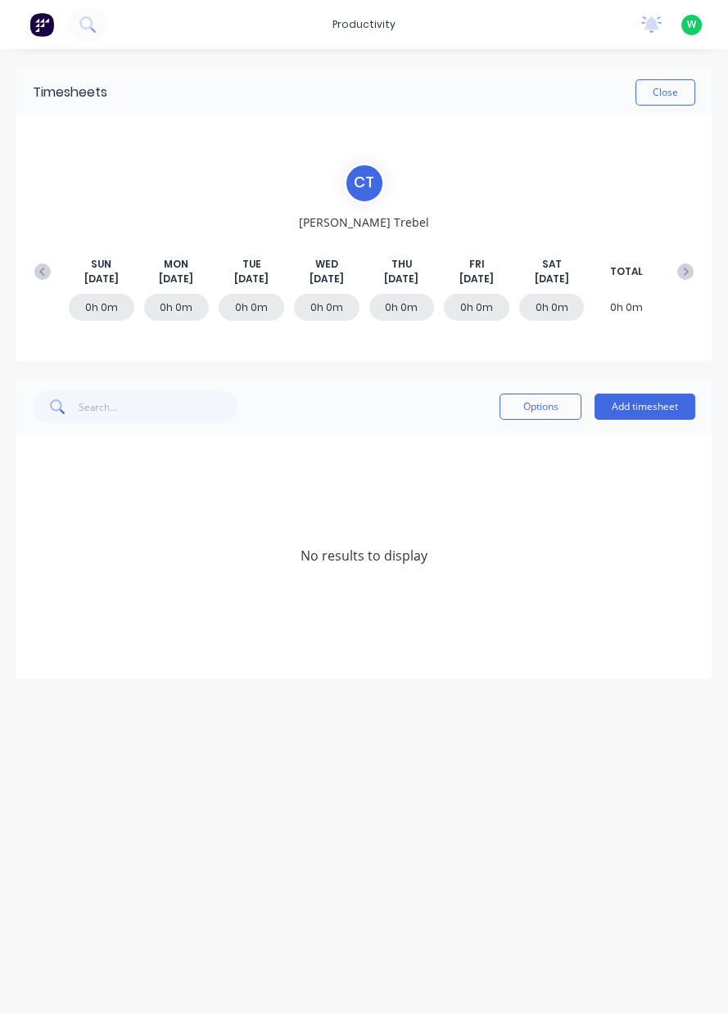
click at [47, 282] on button at bounding box center [42, 271] width 33 height 29
click at [46, 282] on button at bounding box center [42, 271] width 33 height 29
click at [52, 281] on button at bounding box center [42, 271] width 33 height 29
click at [48, 282] on button at bounding box center [42, 271] width 33 height 29
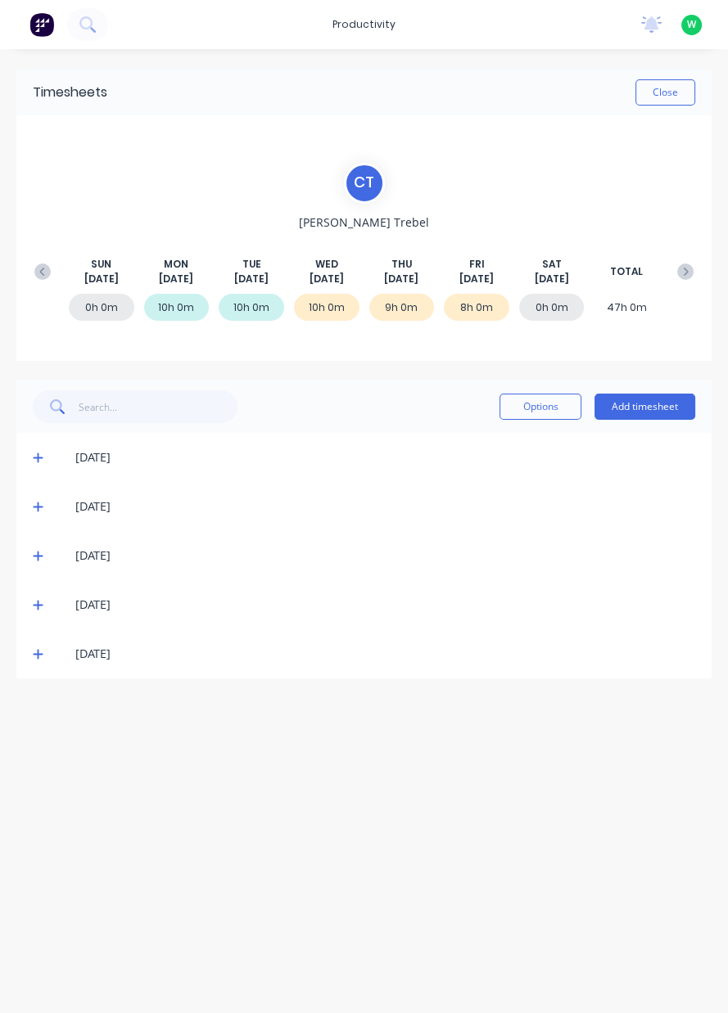
click at [53, 280] on button at bounding box center [42, 271] width 33 height 29
click at [682, 283] on button at bounding box center [685, 271] width 33 height 29
click at [684, 280] on button at bounding box center [685, 271] width 33 height 29
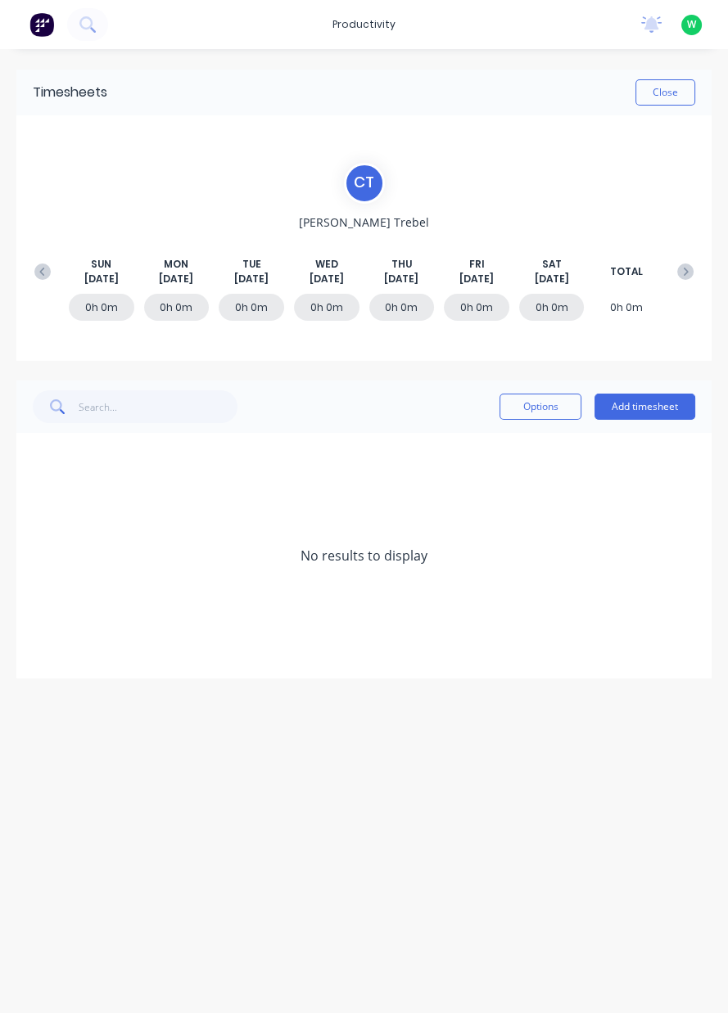
click at [680, 279] on button at bounding box center [685, 271] width 33 height 29
click at [673, 282] on div "SUN Aug 31st MON Sep 1st TUE Sep 2nd WED Sep 3rd THU Sep 4th FRI Sep 5th SAT Se…" at bounding box center [363, 271] width 675 height 29
click at [672, 281] on div "SUN Aug 31st MON Sep 1st TUE Sep 2nd WED Sep 3rd THU Sep 4th FRI Sep 5th SAT Se…" at bounding box center [363, 271] width 675 height 29
click at [683, 272] on icon at bounding box center [685, 272] width 16 height 16
click at [679, 276] on icon at bounding box center [685, 272] width 16 height 16
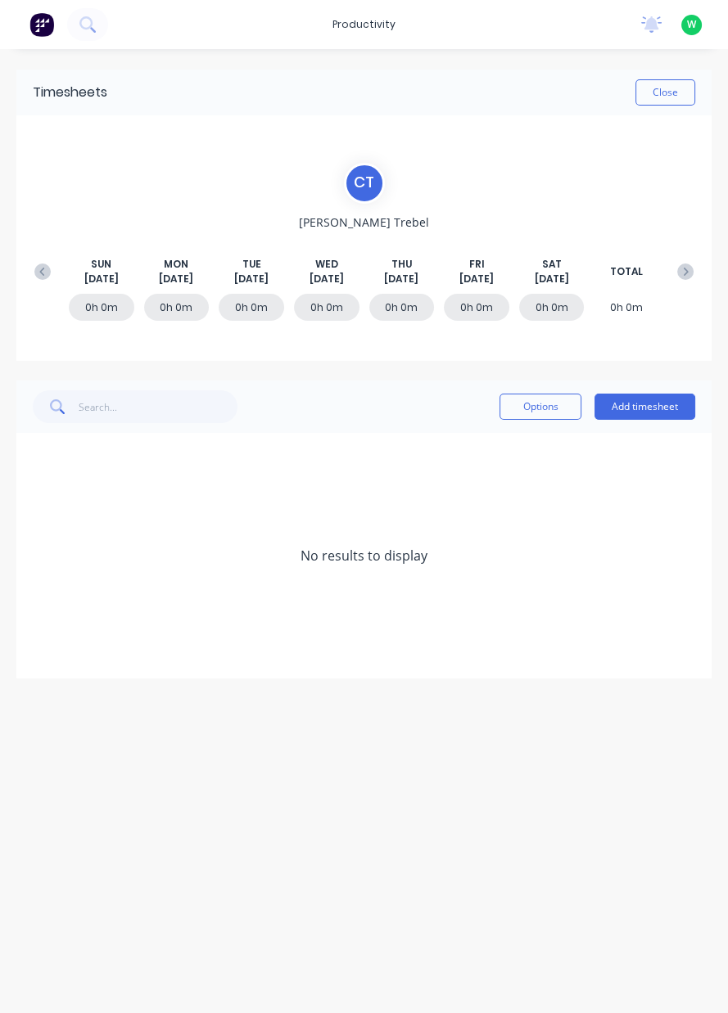
click at [678, 276] on icon at bounding box center [685, 272] width 16 height 16
click at [675, 281] on button at bounding box center [685, 271] width 33 height 29
click at [673, 282] on div "SUN Sep 28th MON Sep 29th TUE Sep 30th WED Oct 1st THU Oct 2nd FRI Oct 3rd SAT …" at bounding box center [363, 271] width 675 height 29
click at [679, 278] on icon at bounding box center [685, 272] width 16 height 16
click at [678, 279] on button at bounding box center [685, 271] width 33 height 29
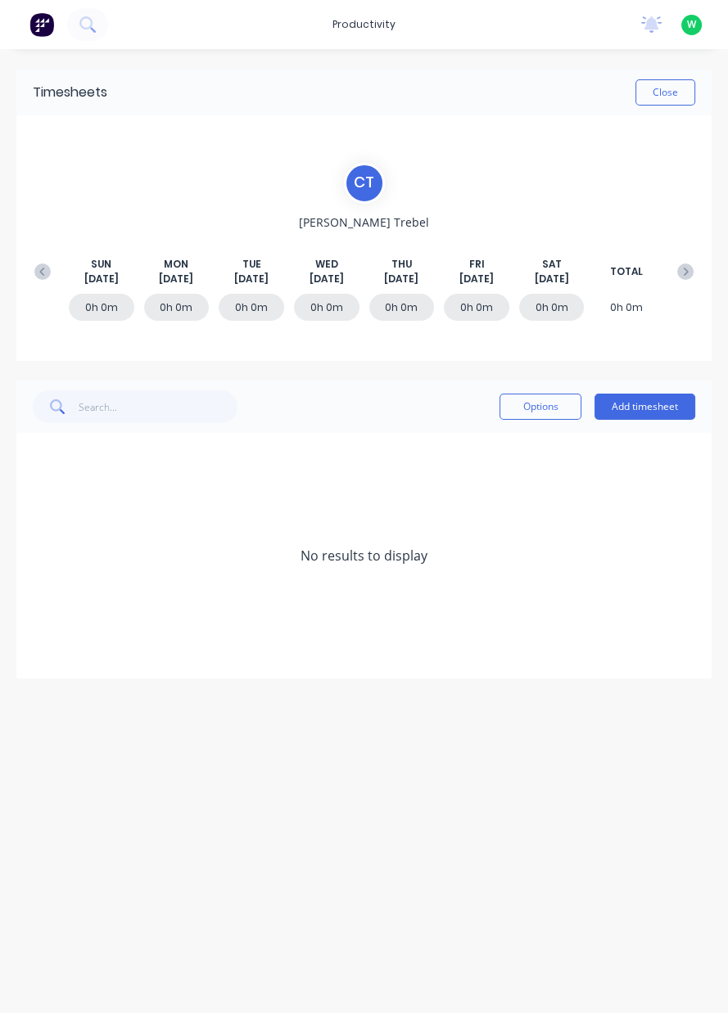
click at [679, 277] on icon at bounding box center [685, 272] width 16 height 16
click at [675, 276] on button at bounding box center [685, 271] width 33 height 29
click at [677, 276] on icon at bounding box center [685, 272] width 16 height 16
click at [679, 278] on icon at bounding box center [685, 272] width 16 height 16
click at [681, 277] on icon at bounding box center [685, 272] width 16 height 16
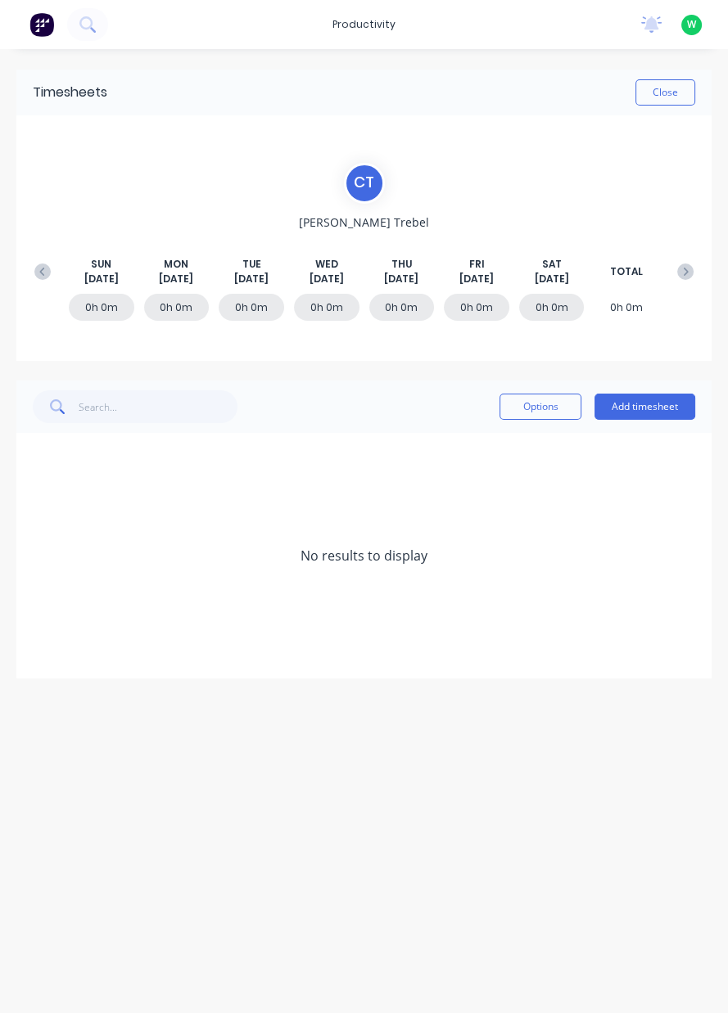
click at [683, 278] on icon at bounding box center [685, 272] width 16 height 16
click at [675, 282] on button at bounding box center [685, 271] width 33 height 29
click at [673, 282] on div "SUN Nov 30th MON Dec 1st TUE Dec 2nd WED Dec 3rd THU Dec 4th FRI Dec 5th SAT De…" at bounding box center [363, 271] width 675 height 29
click at [674, 281] on button at bounding box center [685, 271] width 33 height 29
click at [679, 273] on icon at bounding box center [685, 272] width 16 height 16
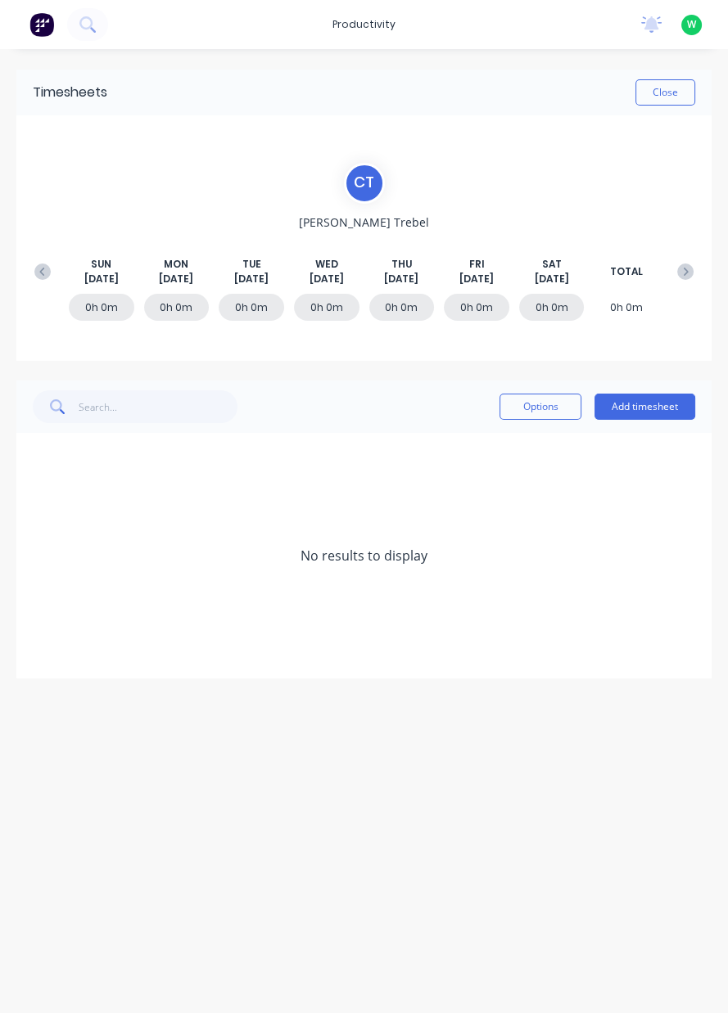
click at [45, 304] on div at bounding box center [42, 311] width 33 height 34
